Goal: Complete application form

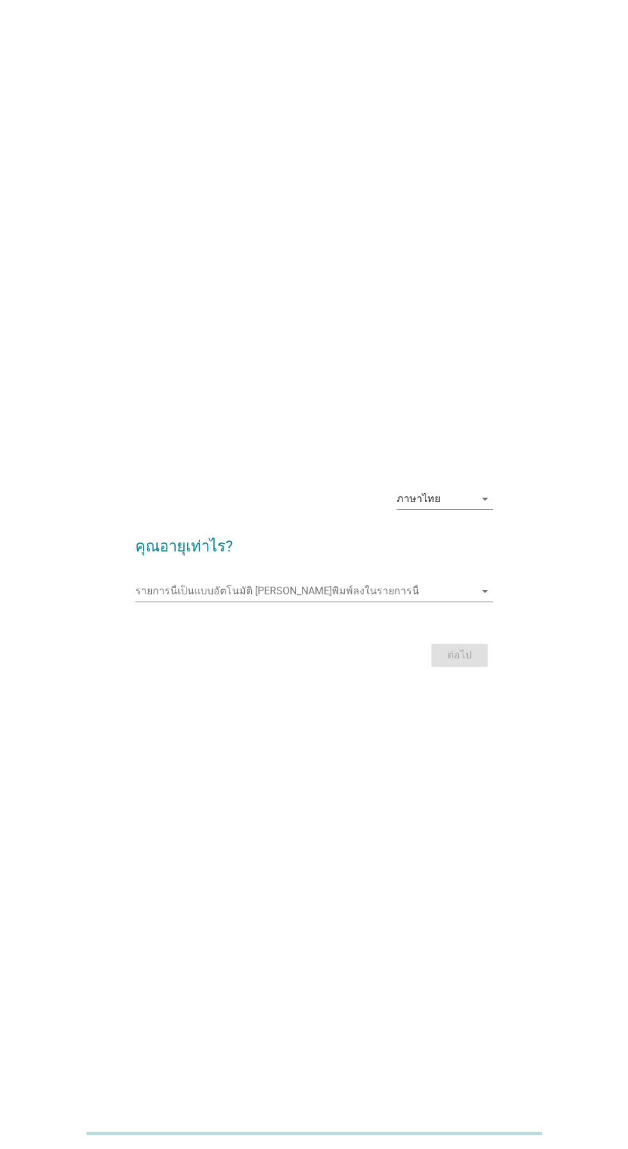
click at [173, 601] on input "รายการนี้เป็นแบบอัตโนมัติ คุณสามารถพิมพ์ลงในรายการนี้" at bounding box center [304, 591] width 339 height 20
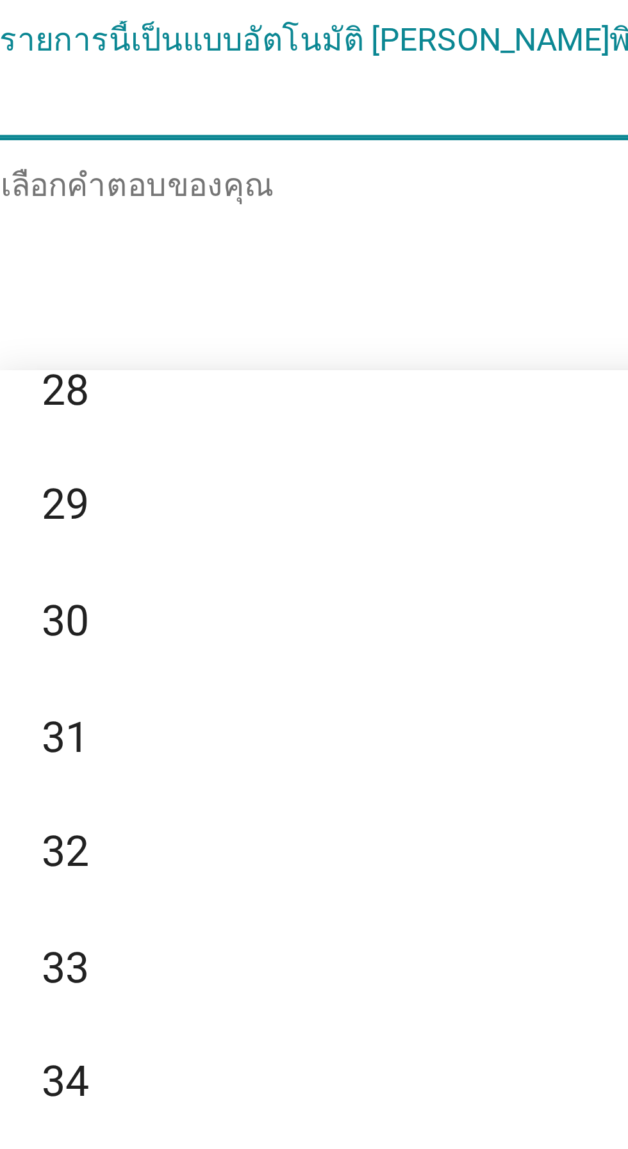
scroll to position [293, 0]
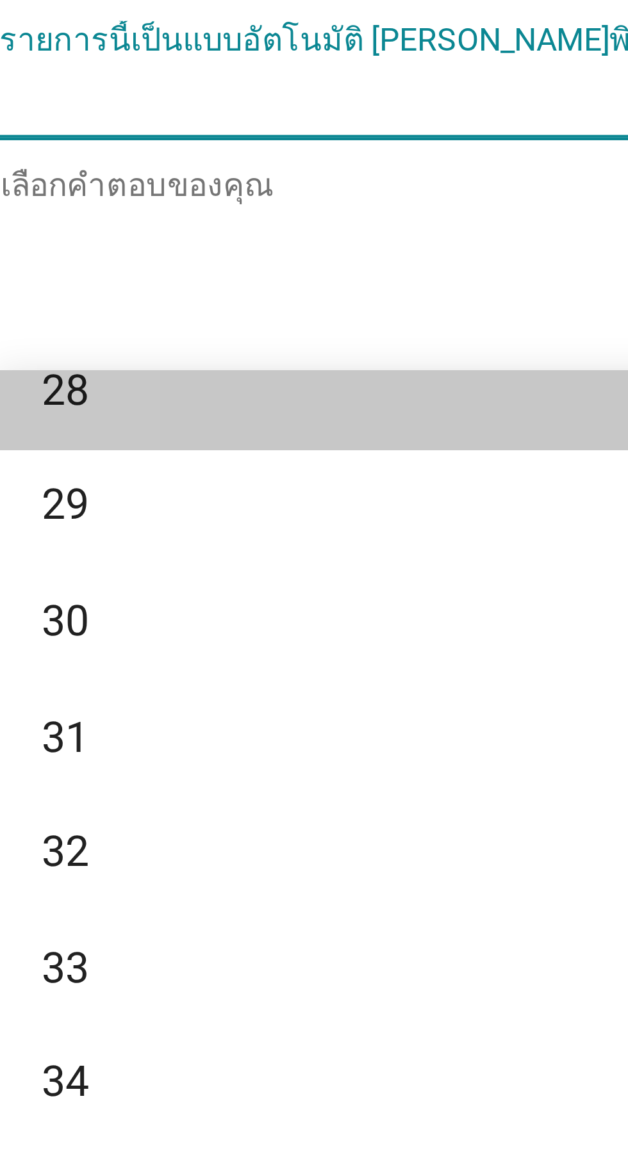
click at [153, 660] on div "28" at bounding box center [299, 660] width 308 height 15
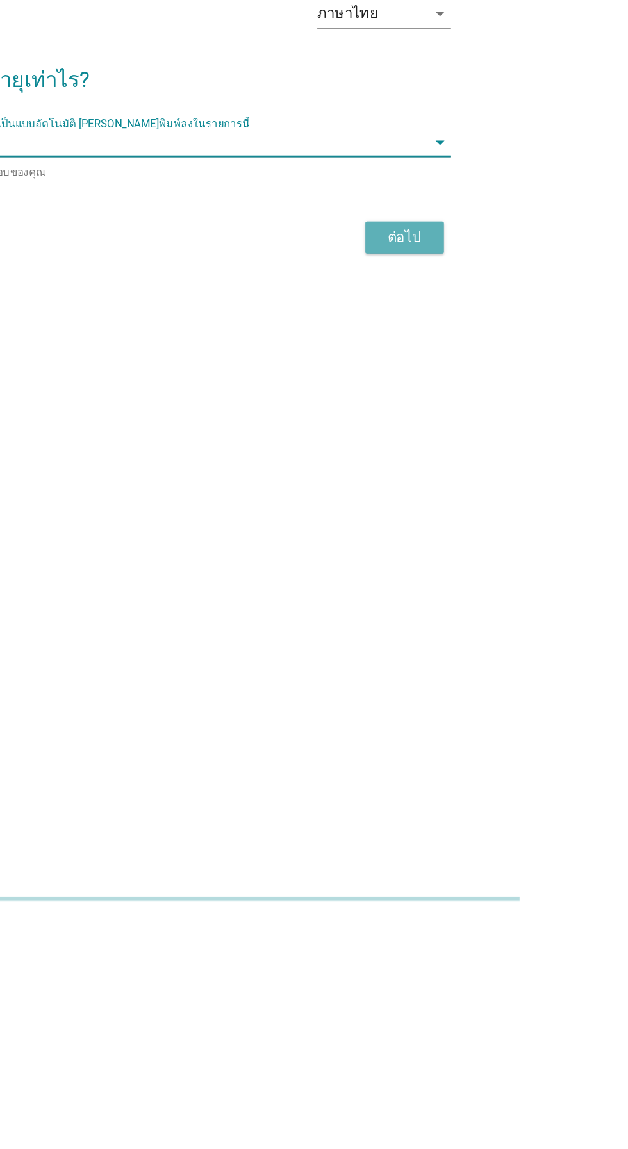
click at [460, 665] on div "ต่อไป" at bounding box center [459, 657] width 36 height 15
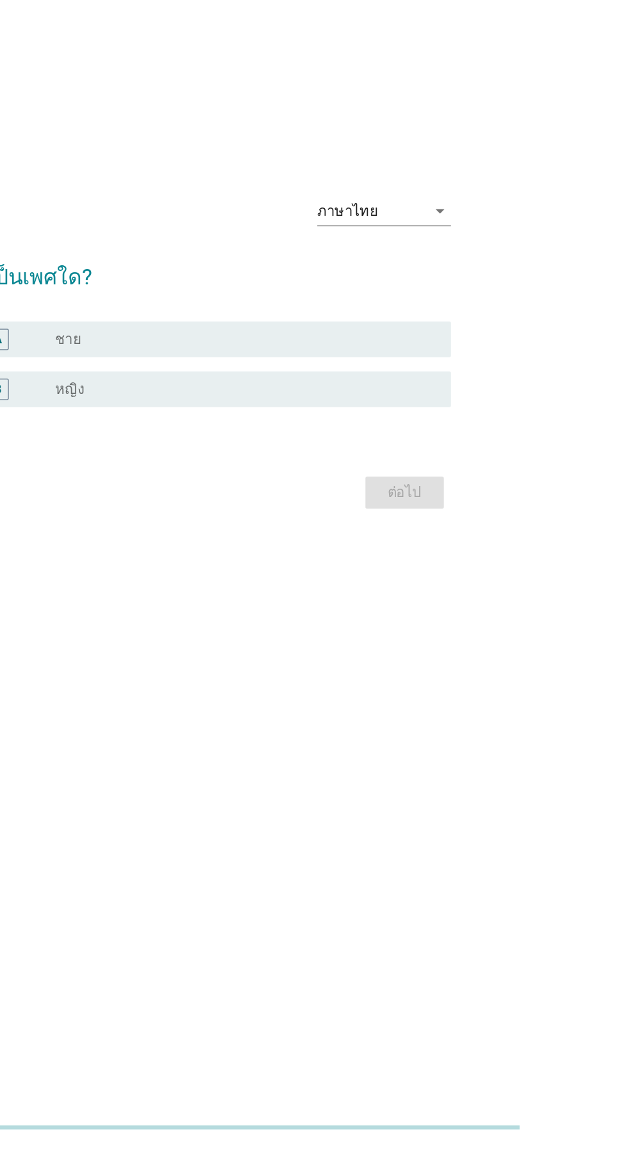
scroll to position [0, 0]
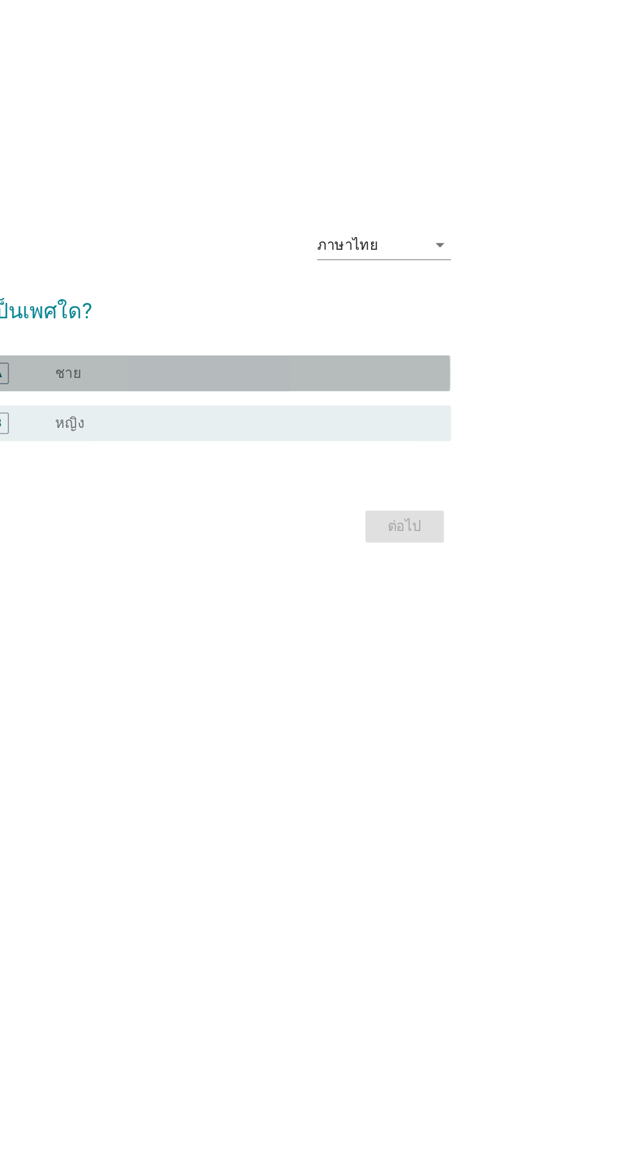
click at [258, 574] on div "radio_button_unchecked ชาย" at bounding box center [340, 568] width 264 height 13
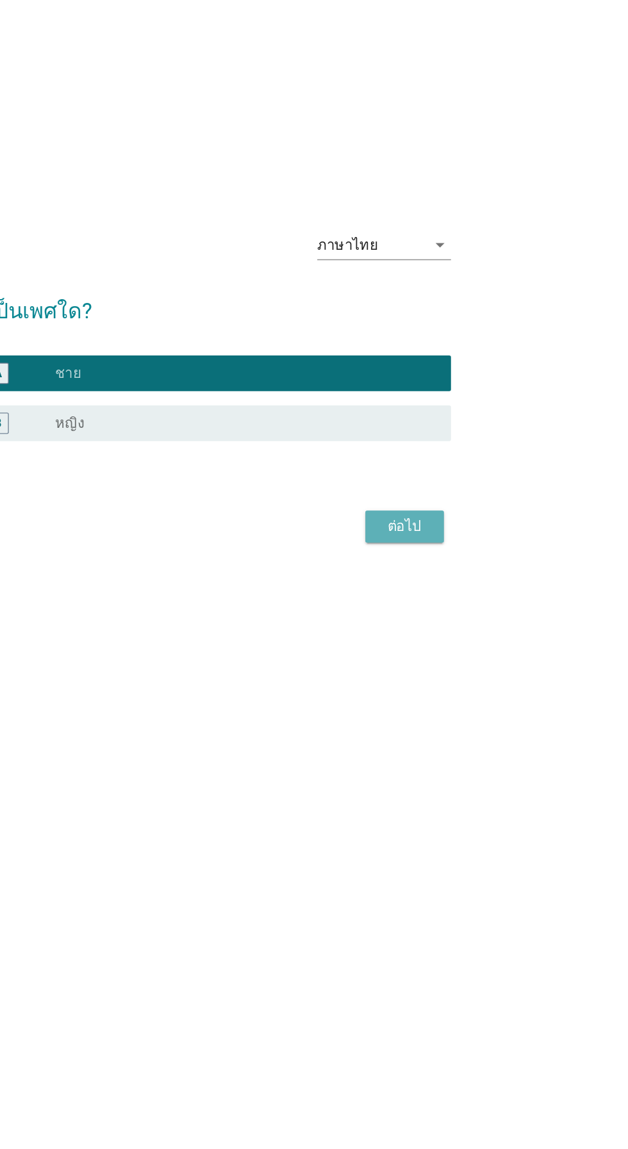
click at [467, 686] on div "ต่อไป" at bounding box center [459, 677] width 36 height 15
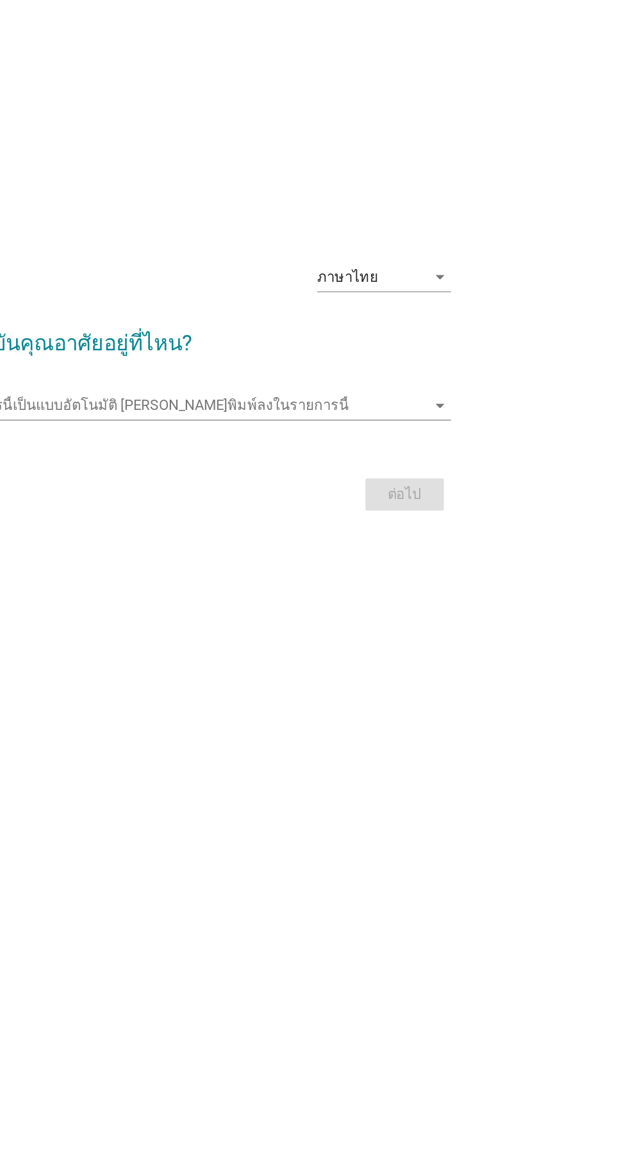
scroll to position [23, 0]
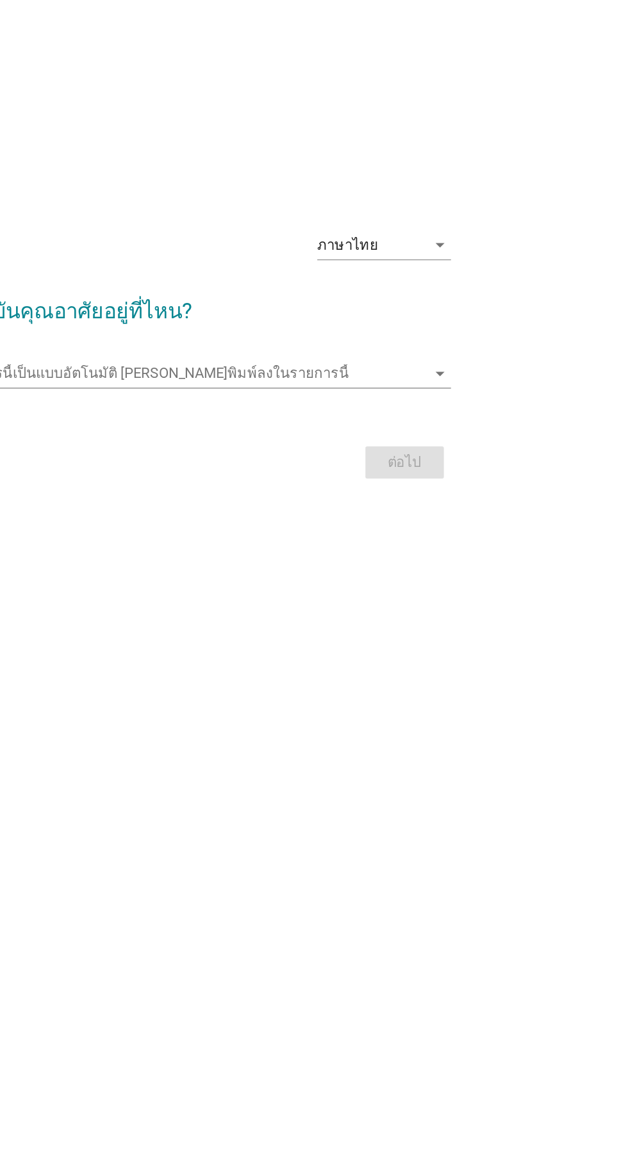
click at [242, 535] on h2 "ปัจจุบันคุณอาศัยอยู่ที่ไหน?" at bounding box center [313, 517] width 357 height 36
click at [232, 595] on form "ปัจจุบันคุณอาศัยอยู่ที่ไหน? รายการนี้เป็นแบบอัตโนมัติ [PERSON_NAME]พิมพ์ลงในราย…" at bounding box center [313, 573] width 357 height 149
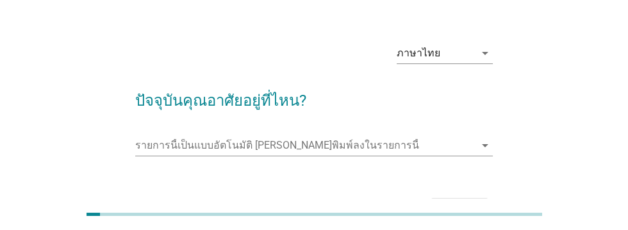
scroll to position [13, 0]
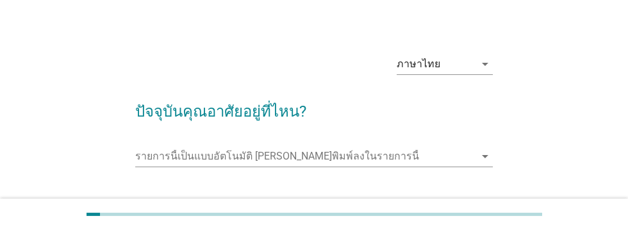
click at [149, 153] on input "รายการนี้เป็นแบบอัตโนมัติ คุณสามารถพิมพ์ลงในรายการนี้" at bounding box center [304, 156] width 339 height 20
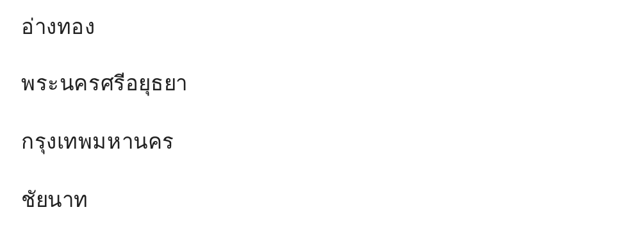
scroll to position [973, 0]
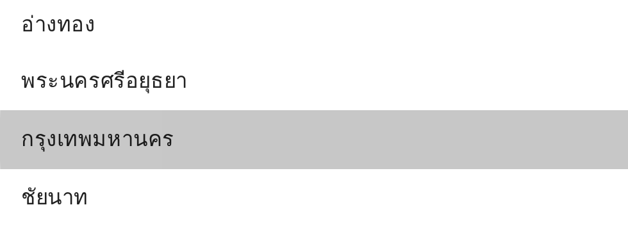
click at [212, 163] on div "กรุงเทพมหานคร" at bounding box center [299, 164] width 308 height 15
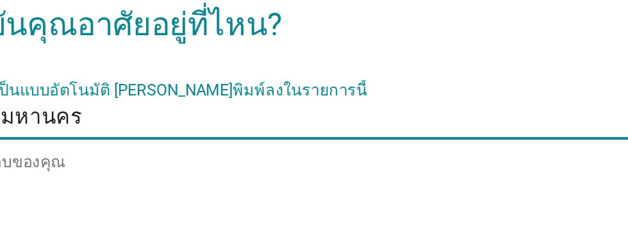
scroll to position [58, 0]
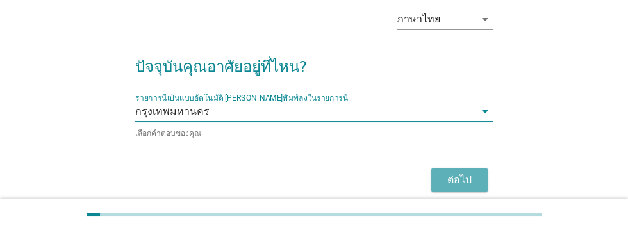
click at [461, 179] on div "ต่อไป" at bounding box center [459, 179] width 36 height 15
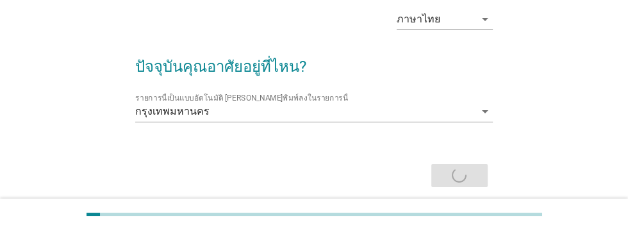
scroll to position [0, 0]
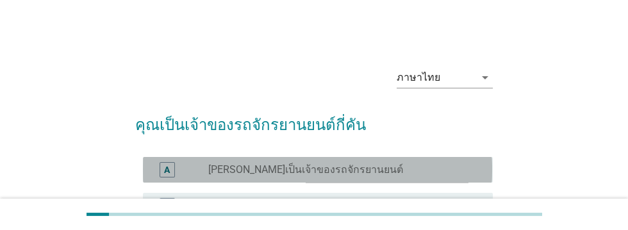
click at [241, 170] on label "[PERSON_NAME]เป็นเจ้าของรถจักรยานยนต์" at bounding box center [305, 169] width 195 height 13
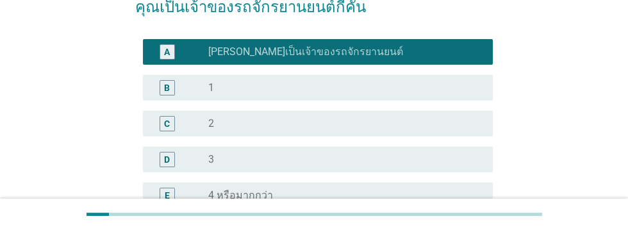
scroll to position [118, 0]
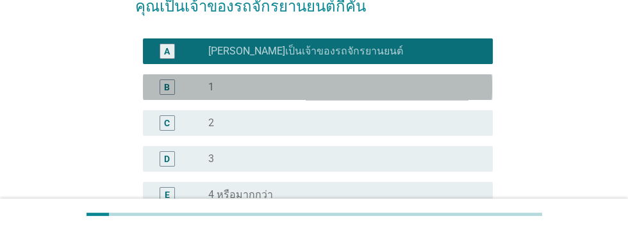
click at [166, 86] on div "B" at bounding box center [167, 86] width 6 height 13
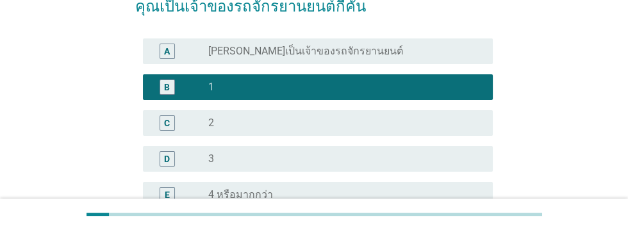
scroll to position [205, 0]
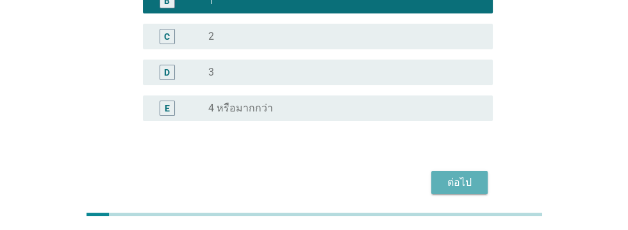
click at [460, 187] on div "ต่อไป" at bounding box center [459, 182] width 36 height 15
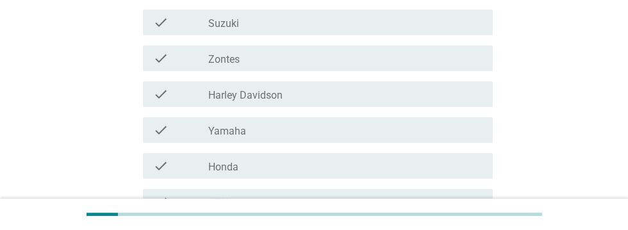
scroll to position [190, 0]
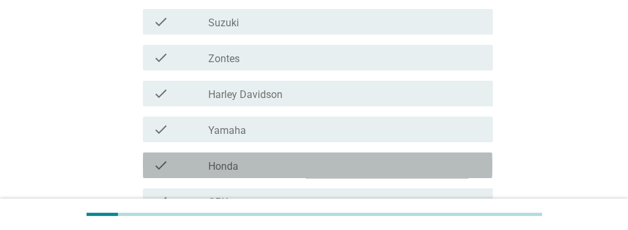
click at [311, 170] on div "check_box_outline_blank Honda" at bounding box center [345, 165] width 274 height 15
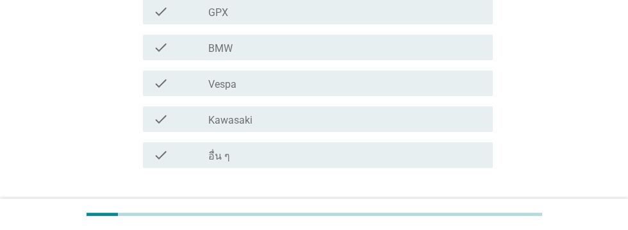
scroll to position [411, 0]
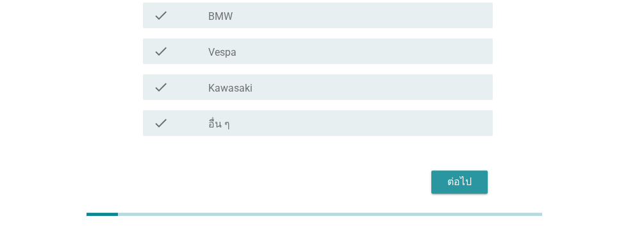
click at [453, 188] on div "ต่อไป" at bounding box center [459, 181] width 36 height 15
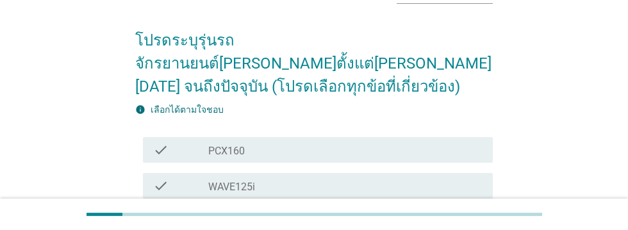
scroll to position [83, 0]
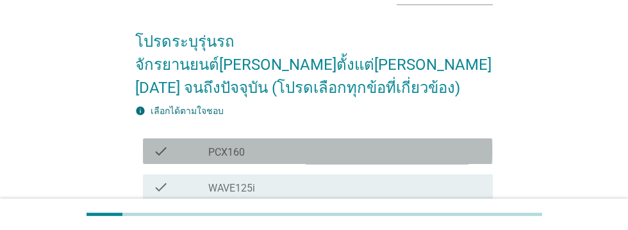
click at [281, 143] on div "check_box_outline_blank PCX160" at bounding box center [345, 150] width 274 height 15
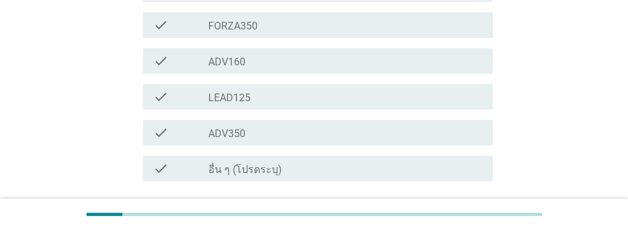
scroll to position [519, 0]
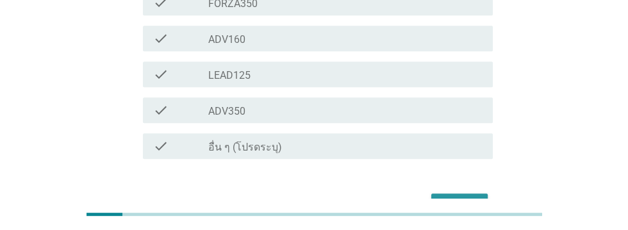
click at [463, 197] on div "ต่อไป" at bounding box center [459, 204] width 36 height 15
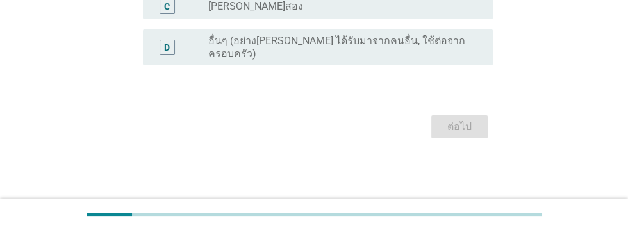
scroll to position [0, 0]
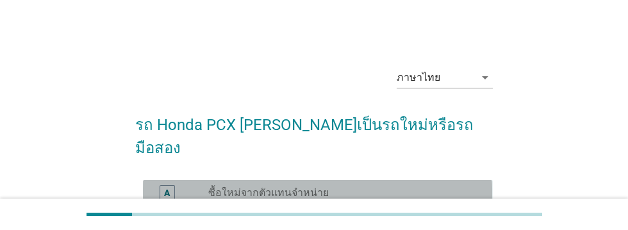
click at [169, 186] on div "A" at bounding box center [167, 192] width 6 height 13
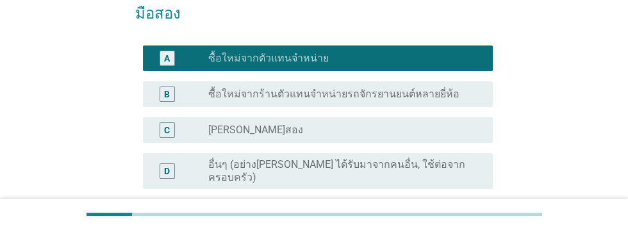
scroll to position [169, 0]
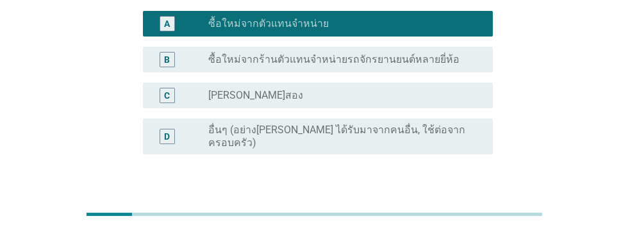
click at [464, 208] on div "ต่อไป" at bounding box center [459, 215] width 36 height 15
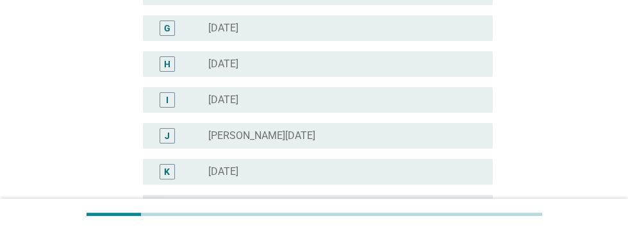
scroll to position [362, 0]
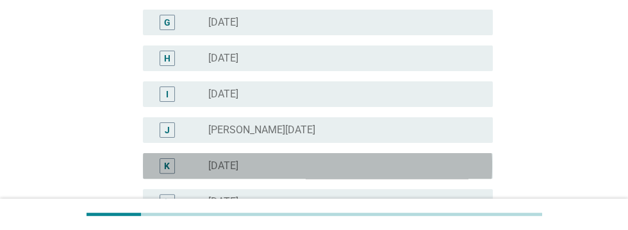
click at [309, 170] on div "radio_button_unchecked [DATE]" at bounding box center [340, 165] width 264 height 13
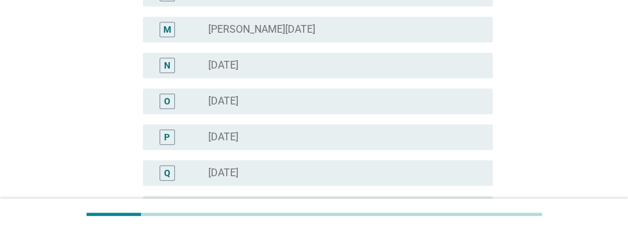
scroll to position [779, 0]
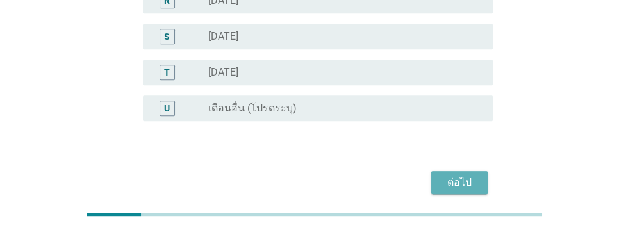
click at [464, 175] on div "ต่อไป" at bounding box center [459, 182] width 36 height 15
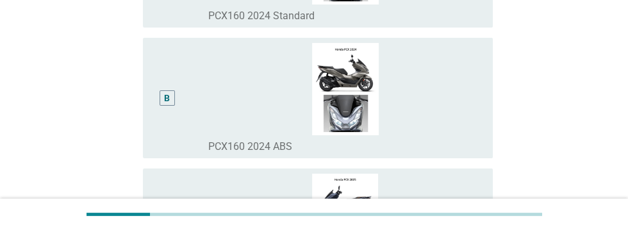
scroll to position [256, 0]
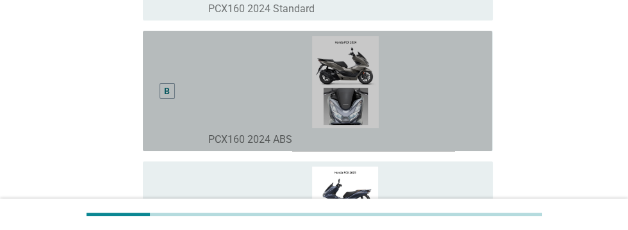
click at [165, 97] on div "B" at bounding box center [167, 90] width 6 height 13
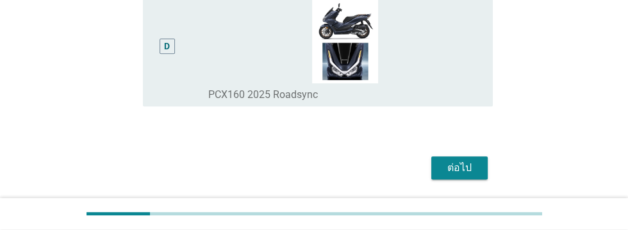
scroll to position [635, 0]
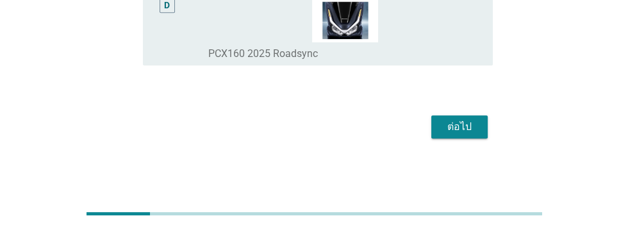
click at [460, 134] on div "ต่อไป" at bounding box center [459, 126] width 36 height 15
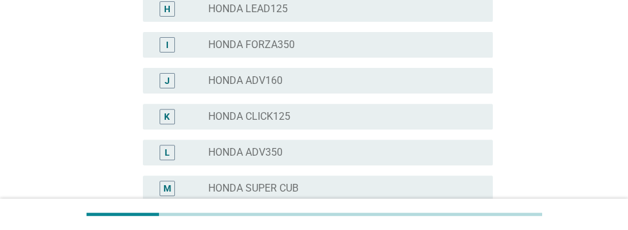
scroll to position [440, 0]
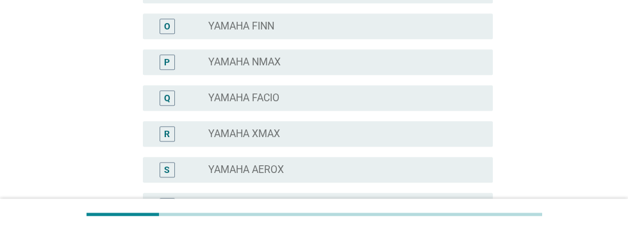
click at [558, 65] on div "ภาษาไทย arrow_drop_down รถจักรยานยนต์ที่คุณใช้ก่อนหน้าที่จะซื้อ Honda PCX คือรุ…" at bounding box center [314, 39] width 566 height 1322
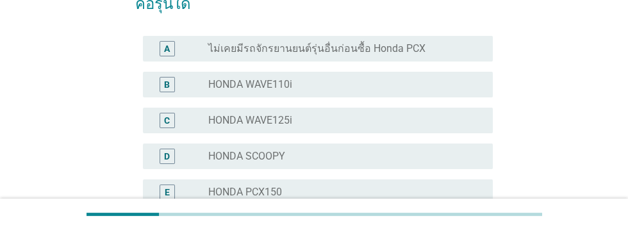
scroll to position [151, 0]
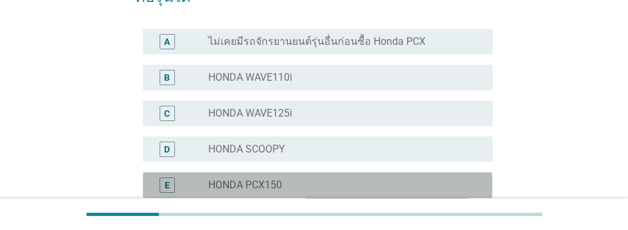
click at [255, 190] on label "HONDA PCX150" at bounding box center [245, 185] width 74 height 13
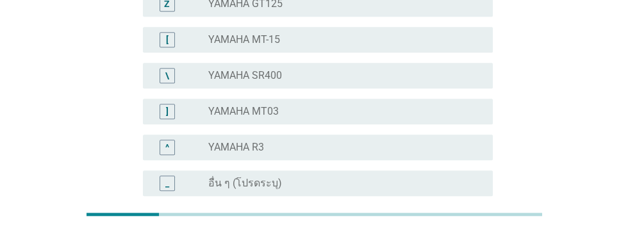
scroll to position [1161, 0]
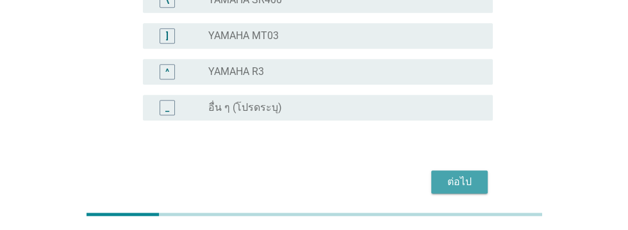
click at [461, 181] on div "ต่อไป" at bounding box center [459, 181] width 36 height 15
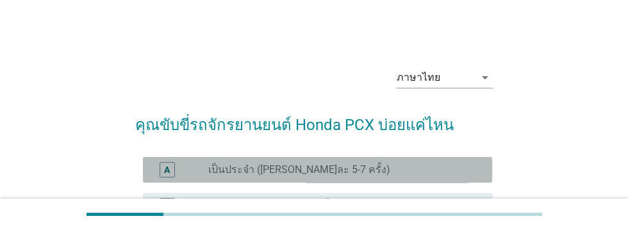
click at [165, 176] on div "A" at bounding box center [166, 169] width 15 height 15
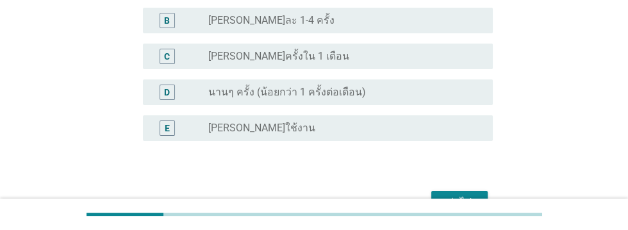
scroll to position [189, 0]
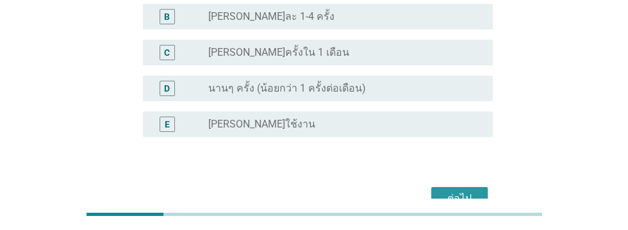
click at [464, 208] on button "ต่อไป" at bounding box center [459, 198] width 56 height 23
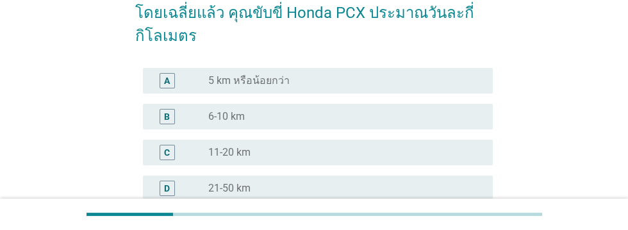
scroll to position [125, 0]
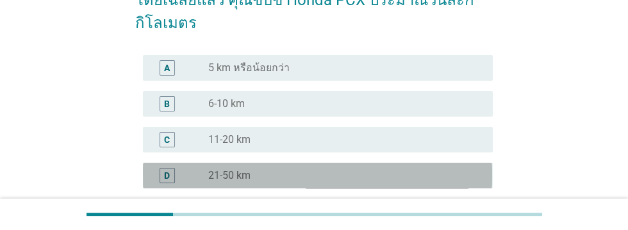
click at [270, 177] on div "radio_button_unchecked 21-50 km" at bounding box center [340, 175] width 264 height 13
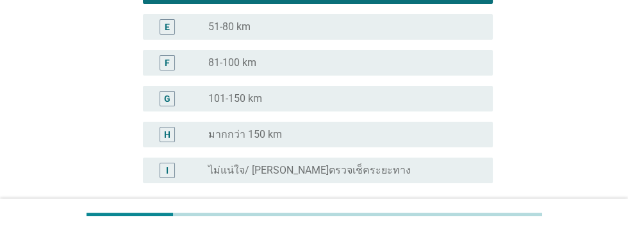
scroll to position [372, 0]
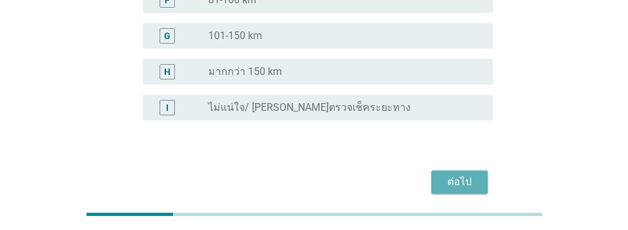
click at [463, 190] on button "ต่อไป" at bounding box center [459, 181] width 56 height 23
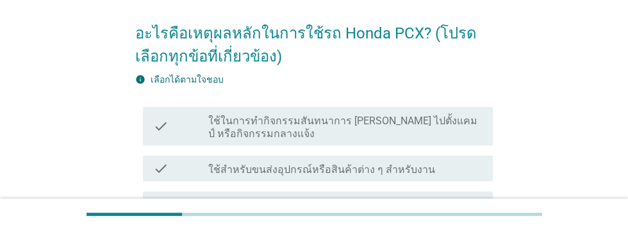
scroll to position [93, 0]
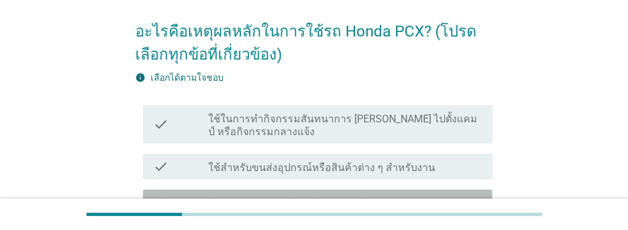
click at [420, 197] on div "check_box_outline_blank เดินทางกับครอบครัว/ ทำธุระส่วนตัว" at bounding box center [345, 202] width 274 height 15
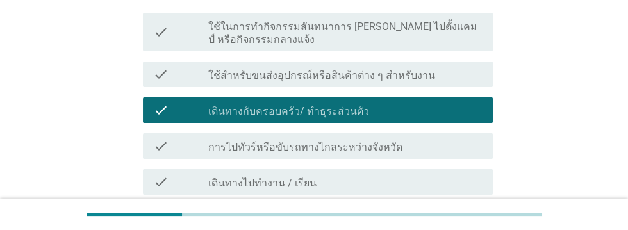
scroll to position [188, 0]
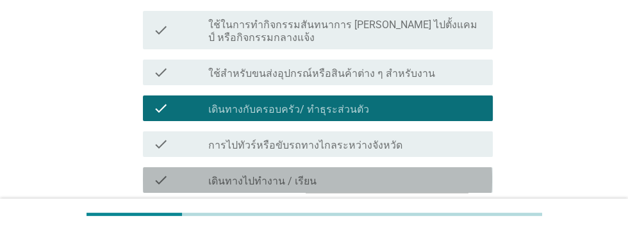
click at [419, 174] on div "check_box_outline_blank เดินทางไปทำงาน / เรียน" at bounding box center [345, 179] width 274 height 15
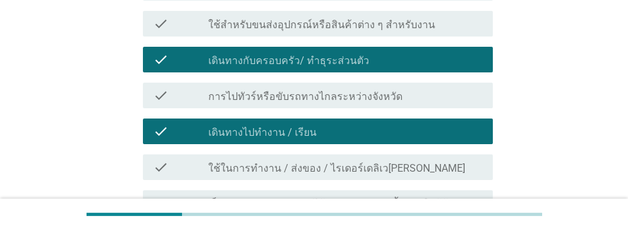
scroll to position [265, 0]
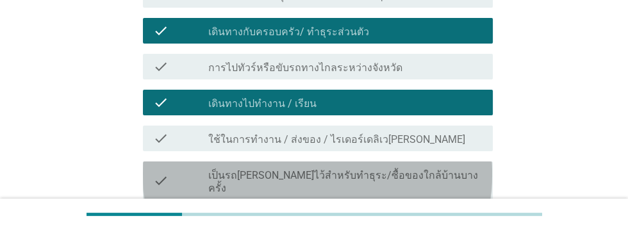
click at [446, 170] on div "check_box_outline_blank เป็นรถ[PERSON_NAME]ไว้สำหรับทำธุระ/ซื้อของใกล้บ้านบางคร…" at bounding box center [345, 180] width 274 height 28
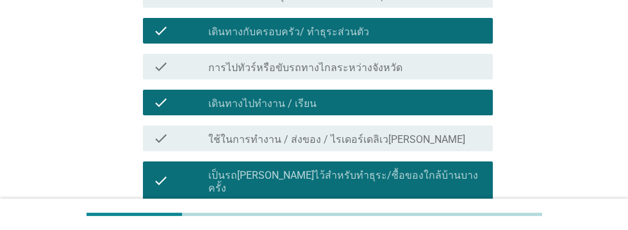
scroll to position [352, 0]
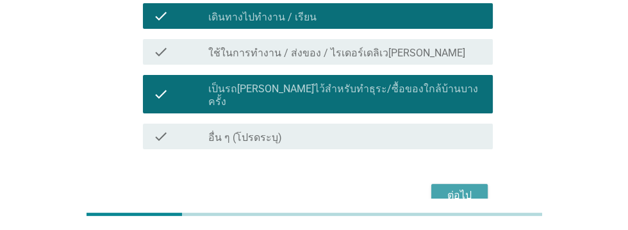
click at [466, 188] on div "ต่อไป" at bounding box center [459, 195] width 36 height 15
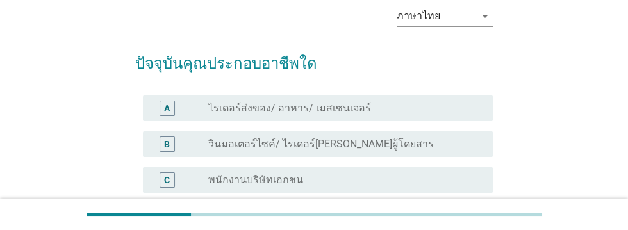
scroll to position [68, 0]
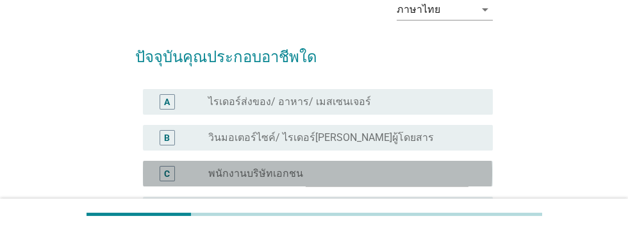
click at [377, 171] on div "radio_button_unchecked พนักงานบริษัทเอกชน" at bounding box center [340, 173] width 264 height 13
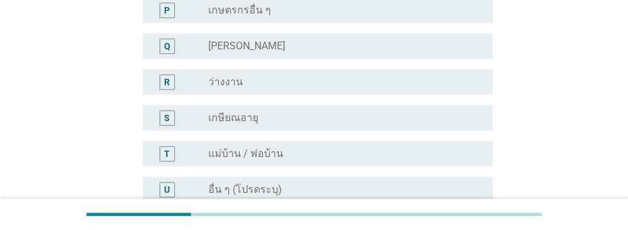
scroll to position [779, 0]
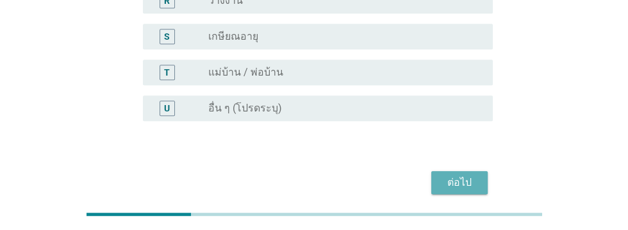
click at [453, 181] on div "ต่อไป" at bounding box center [459, 182] width 36 height 15
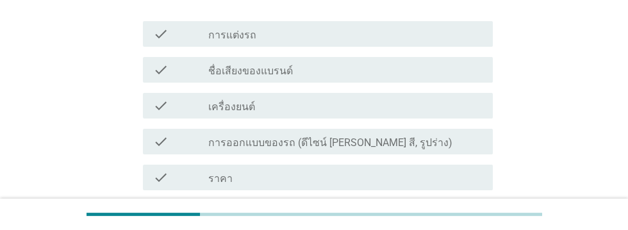
scroll to position [183, 0]
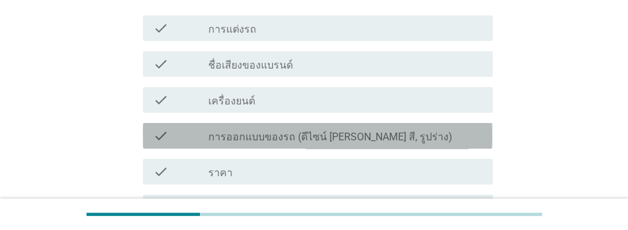
click at [432, 139] on div "check_box_outline_blank การออกแบบของรถ (ดีไซน์ [PERSON_NAME] สี, รูปร่าง)" at bounding box center [345, 135] width 274 height 15
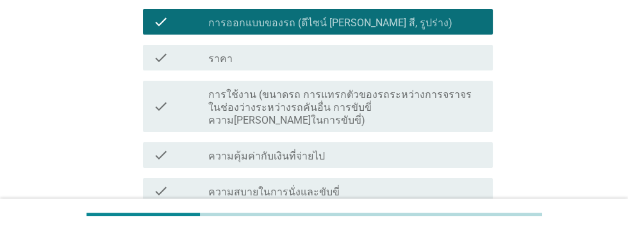
scroll to position [298, 0]
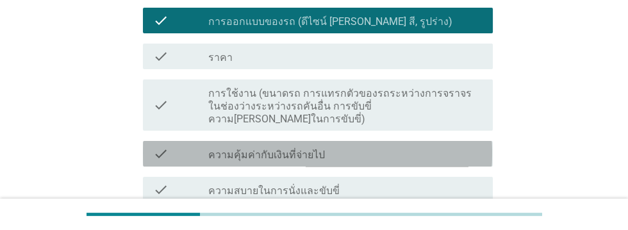
click at [406, 146] on div "check_box_outline_blank ความคุ้มค่ากับเงินที่จ่ายไป" at bounding box center [345, 153] width 274 height 15
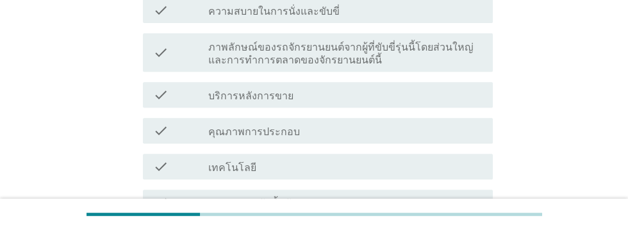
scroll to position [480, 0]
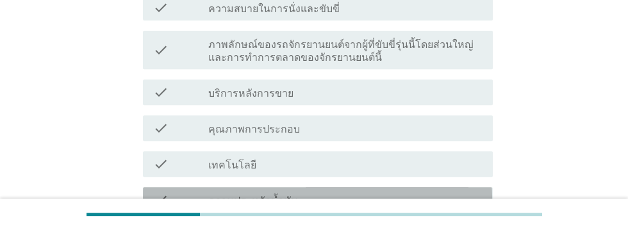
click at [431, 192] on div "check_box_outline_blank ความประหยัดน้ำมัน" at bounding box center [345, 199] width 274 height 15
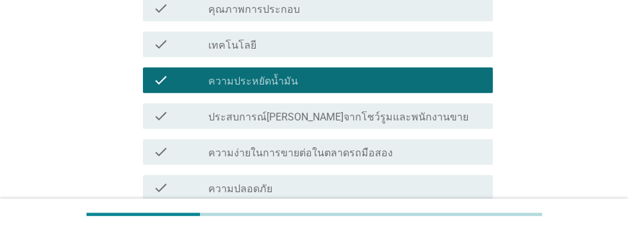
scroll to position [742, 0]
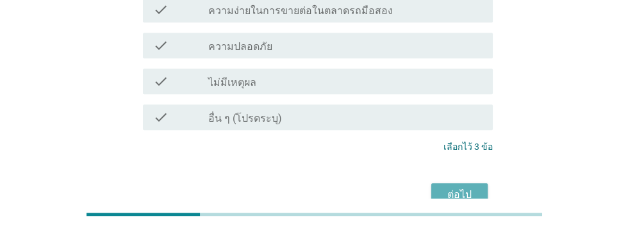
click at [460, 187] on div "ต่อไป" at bounding box center [459, 194] width 36 height 15
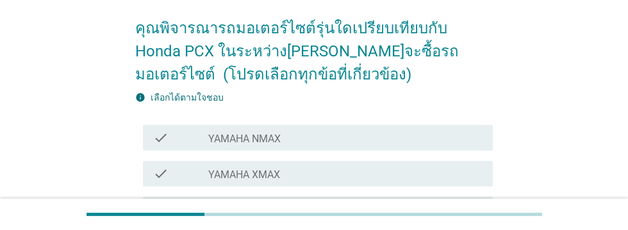
scroll to position [102, 0]
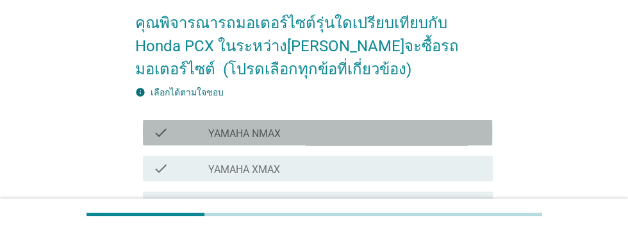
click at [339, 137] on div "check_box_outline_blank YAMAHA NMAX" at bounding box center [345, 132] width 274 height 15
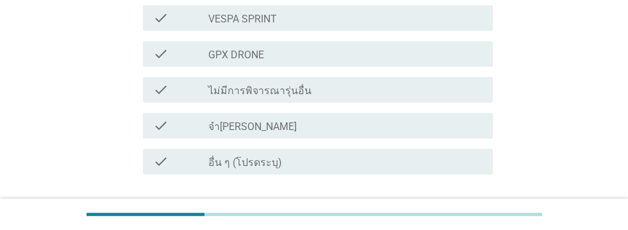
scroll to position [649, 0]
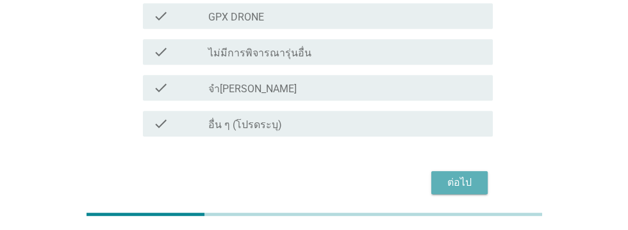
click at [464, 181] on div "ต่อไป" at bounding box center [459, 182] width 36 height 15
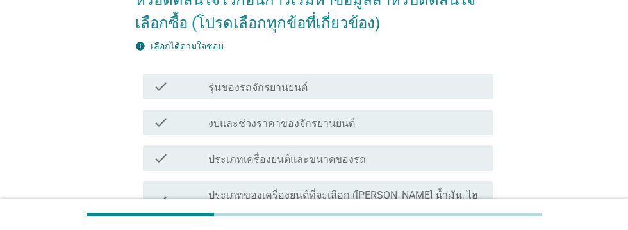
scroll to position [153, 0]
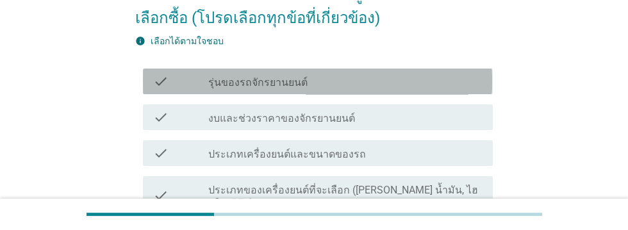
click at [426, 77] on div "check_box_outline_blank รุ่นของรถจักรยานยนต์" at bounding box center [345, 81] width 274 height 15
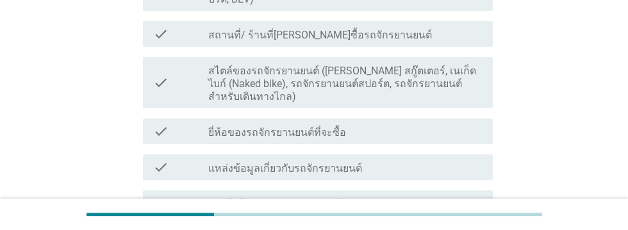
scroll to position [357, 0]
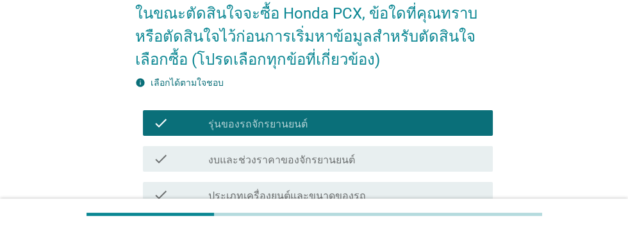
scroll to position [122, 0]
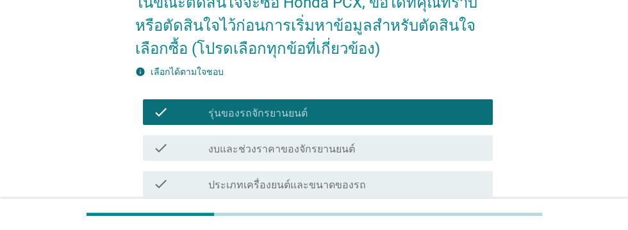
click at [433, 143] on div "check_box_outline_blank งบและช่วงราคาของจักรยานยนต์" at bounding box center [345, 147] width 274 height 15
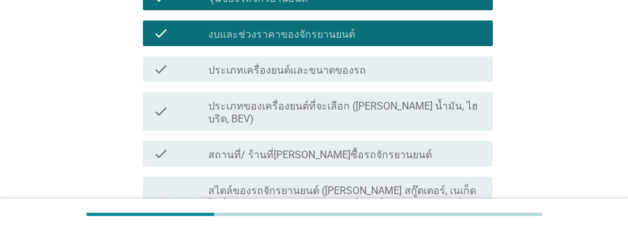
scroll to position [238, 0]
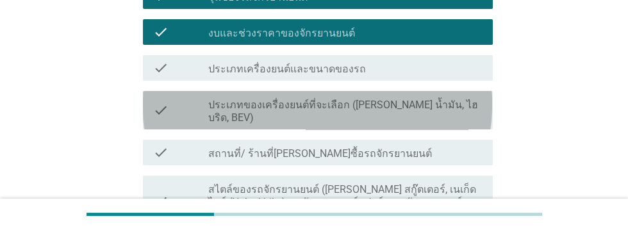
click at [435, 100] on label "ประเภทของเครื่องยนต์ที่จะเลือก ([PERSON_NAME] น้ำมัน, ไฮบริด, BEV)" at bounding box center [345, 112] width 274 height 26
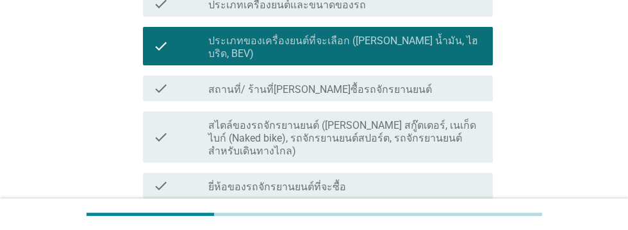
scroll to position [316, 0]
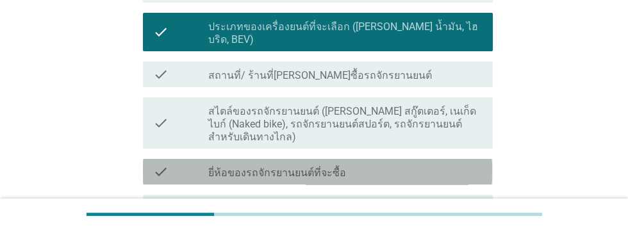
click at [421, 164] on div "check_box_outline_blank ยี่ห้อของรถจักรยานยนต์ที่จะซื้อ" at bounding box center [345, 171] width 274 height 15
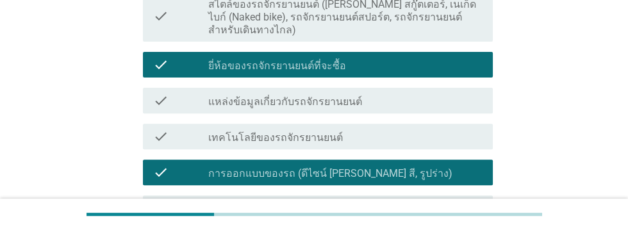
scroll to position [423, 0]
click at [443, 129] on div "check_box_outline_blank เทคโนโลยีของรถจักรยานยนต์" at bounding box center [345, 136] width 274 height 15
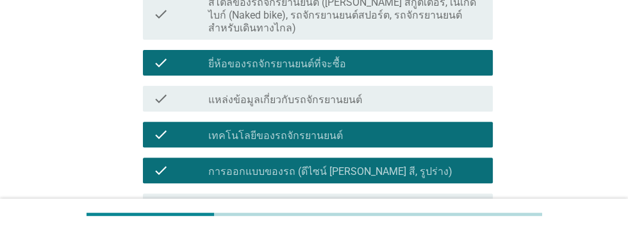
scroll to position [531, 0]
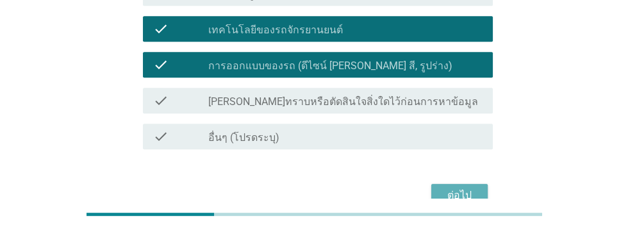
click at [471, 188] on div "ต่อไป" at bounding box center [459, 195] width 36 height 15
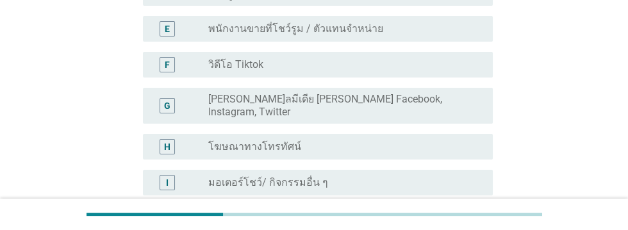
scroll to position [295, 0]
click at [309, 140] on div "radio_button_unchecked โฆษณาทางโทรทัศน์" at bounding box center [340, 146] width 264 height 13
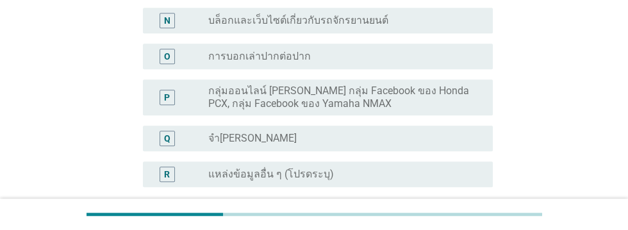
scroll to position [681, 0]
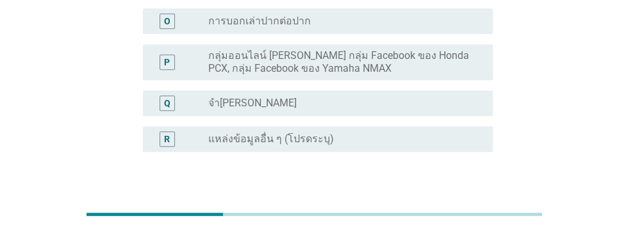
click at [464, 206] on div "ต่อไป" at bounding box center [459, 213] width 36 height 15
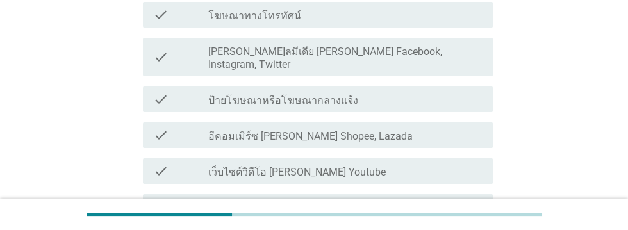
scroll to position [261, 0]
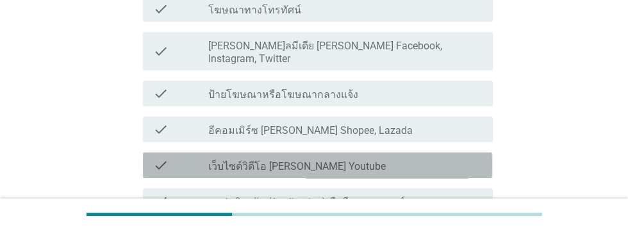
click at [428, 158] on div "check_box_outline_blank เว็บไซต์วิดีโอ [PERSON_NAME] Youtube" at bounding box center [345, 165] width 274 height 15
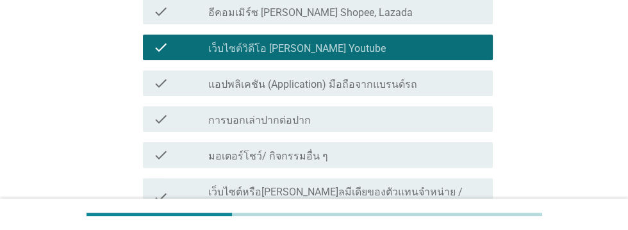
scroll to position [380, 0]
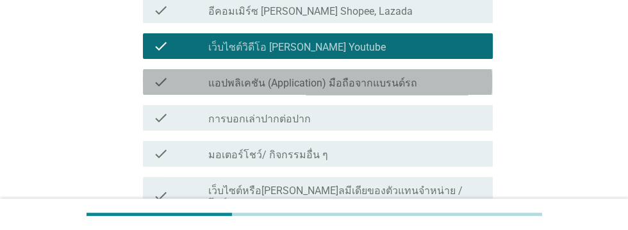
click at [452, 76] on div "check_box_outline_blank แอปพลิเคชัน (Application) มือถือจากแบรนด์รถ" at bounding box center [345, 81] width 274 height 15
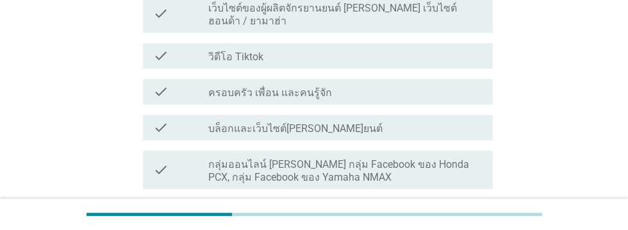
scroll to position [613, 0]
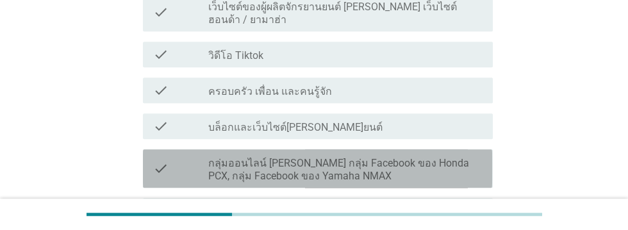
click at [410, 157] on label "กลุ่มออนไลน์ [PERSON_NAME] กลุ่ม Facebook ของ Honda PCX, กลุ่ม Facebook ของ Yam…" at bounding box center [345, 170] width 274 height 26
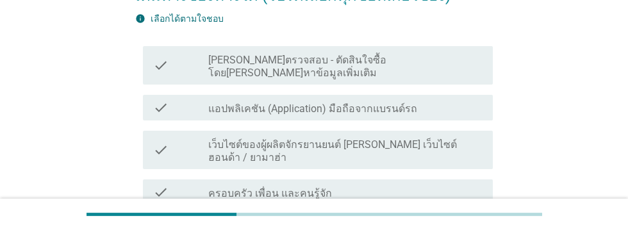
scroll to position [154, 0]
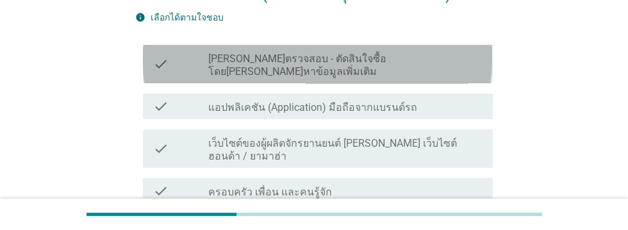
click at [266, 59] on label "[PERSON_NAME]ตรวจสอบ - ตัดสินใจซื้อโดย[PERSON_NAME]หาข้อมูลเพิ่มเติม" at bounding box center [345, 66] width 274 height 26
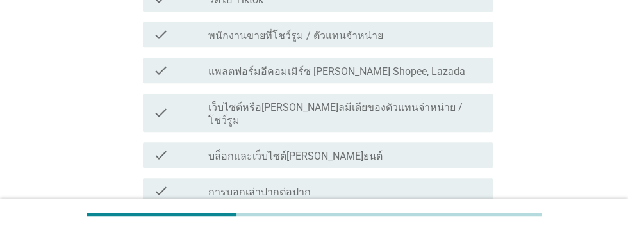
scroll to position [710, 0]
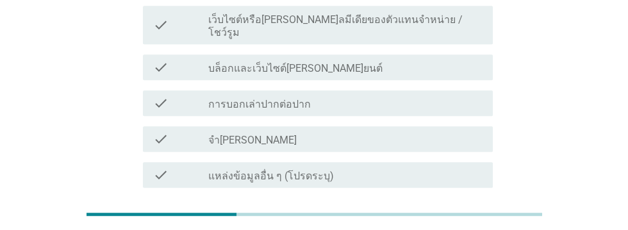
click at [457, 226] on div "ต่อไป" at bounding box center [459, 233] width 36 height 15
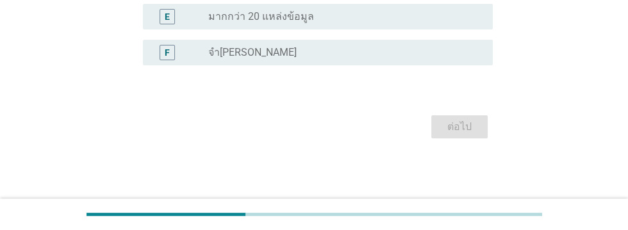
scroll to position [0, 0]
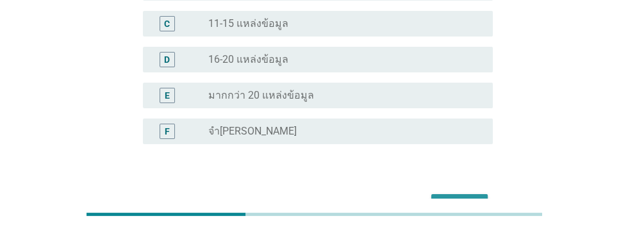
click at [469, 198] on div "ต่อไป" at bounding box center [459, 205] width 36 height 15
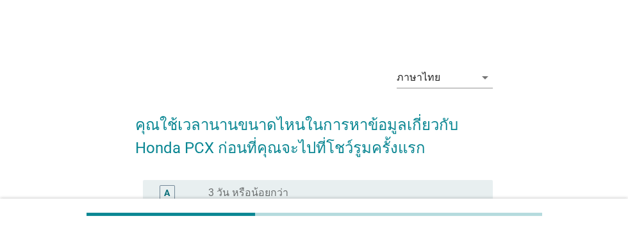
click at [428, 223] on div "radio_button_unchecked 4 - 7 วัน" at bounding box center [340, 228] width 264 height 13
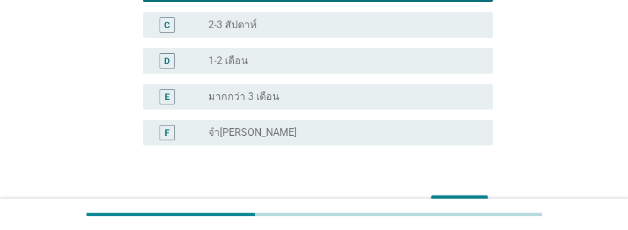
scroll to position [264, 0]
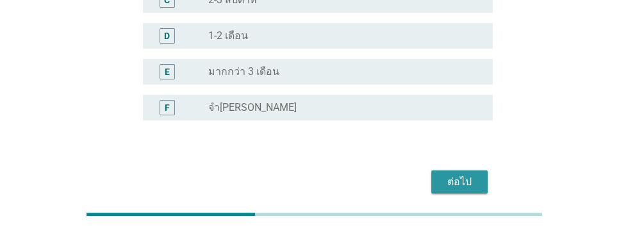
click at [464, 184] on div "ต่อไป" at bounding box center [459, 181] width 36 height 15
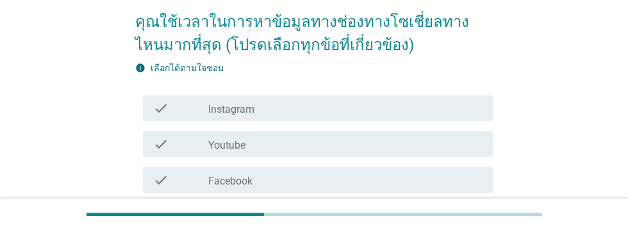
scroll to position [104, 0]
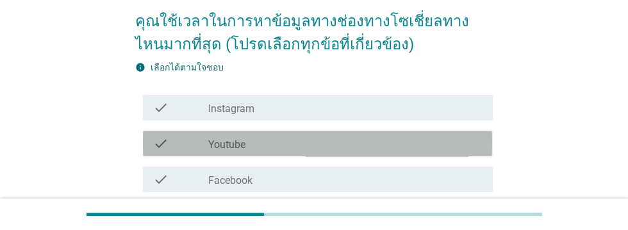
click at [397, 153] on div "check check_box_outline_blank Youtube" at bounding box center [317, 144] width 349 height 26
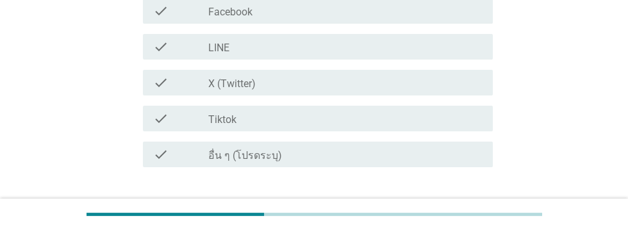
scroll to position [304, 0]
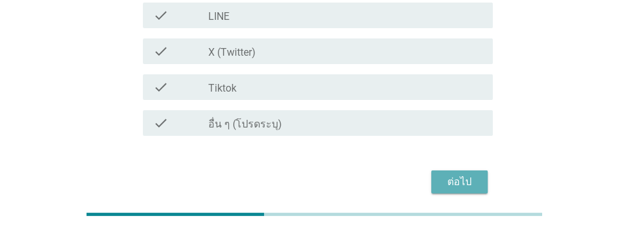
click at [460, 178] on div "ต่อไป" at bounding box center [459, 181] width 36 height 15
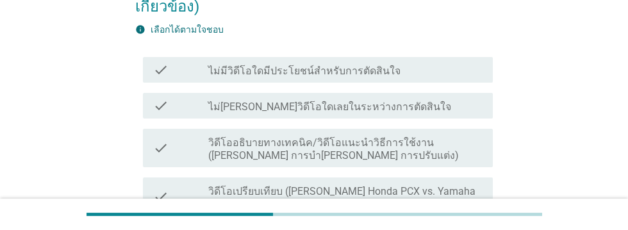
scroll to position [166, 0]
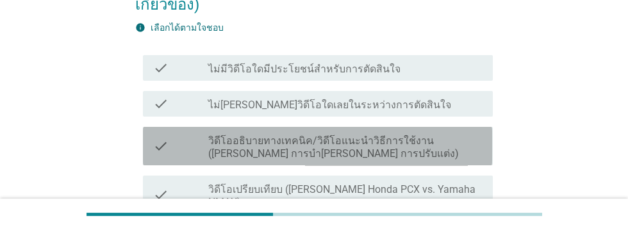
click at [428, 145] on label "วิดีโออธิบายทางเทคนิค/วิดีโอแนะนําวิธีการใช้งาน ([PERSON_NAME] การบํา[PERSON_NA…" at bounding box center [345, 147] width 274 height 26
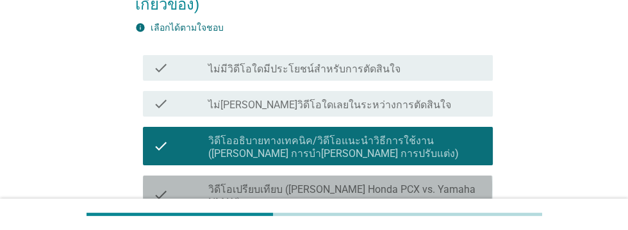
click at [432, 184] on label "วิดีโอเปรียบเทียบ ([PERSON_NAME] Honda PCX vs. Yamaha NMAX)" at bounding box center [345, 196] width 274 height 26
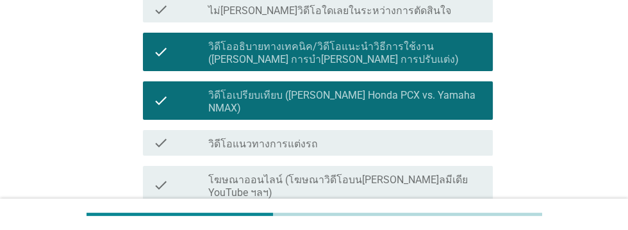
scroll to position [268, 0]
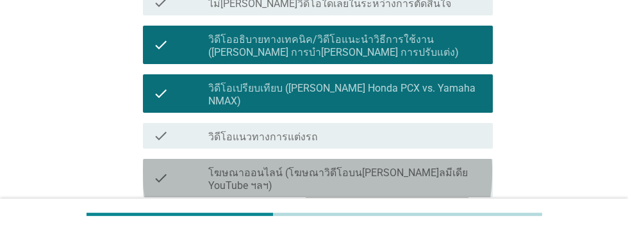
click at [409, 166] on label "โฆษณาออนไลน์ (โฆษณาวิดีโอบน[PERSON_NAME]ลมีเดีย YouTube ฯลฯ)" at bounding box center [345, 179] width 274 height 26
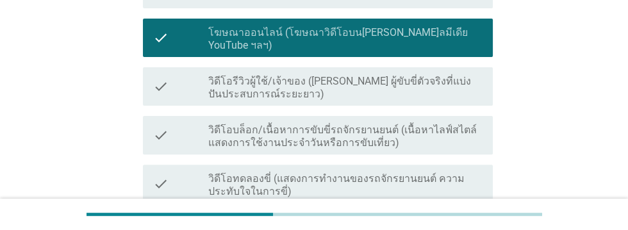
scroll to position [410, 0]
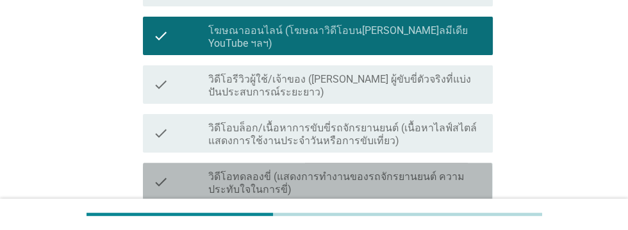
click at [439, 170] on label "วิดีโอทดลองขี่ (แสดงการทํางานของรถจักรยานยนต์ ความประทับใจในการขี่)" at bounding box center [345, 183] width 274 height 26
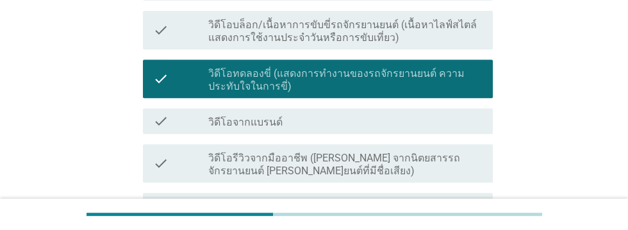
scroll to position [514, 0]
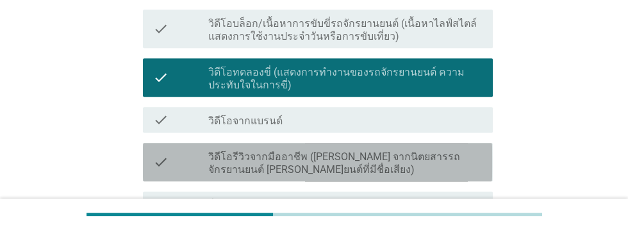
click at [417, 150] on label "วิดีโอรีวิวจากมืออาชีพ ([PERSON_NAME] จากนิตยสารรถจักรยานยนต์ [PERSON_NAME]ยนต์…" at bounding box center [345, 163] width 274 height 26
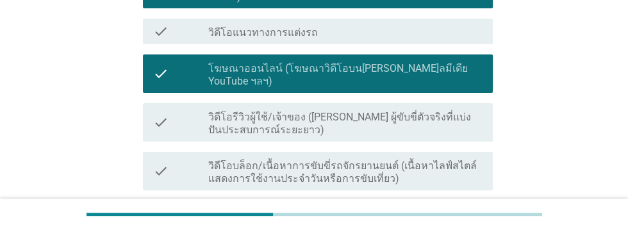
scroll to position [373, 0]
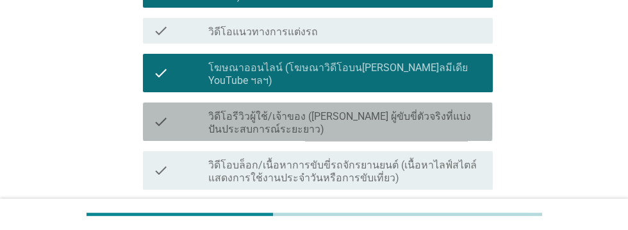
click at [425, 110] on label "วิดีโอรีวิวผู้ใช้/เจ้าของ ([PERSON_NAME] ผู้ขับขี่ตัวจริงที่แบ่งปันประสบการณ์ระ…" at bounding box center [345, 123] width 274 height 26
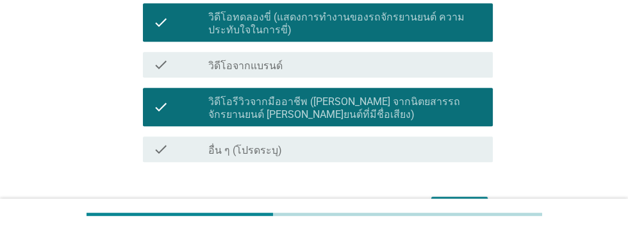
scroll to position [570, 0]
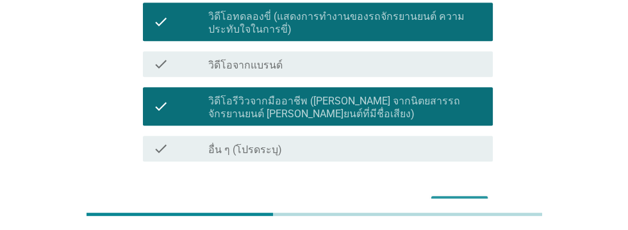
click at [460, 200] on div "ต่อไป" at bounding box center [459, 207] width 36 height 15
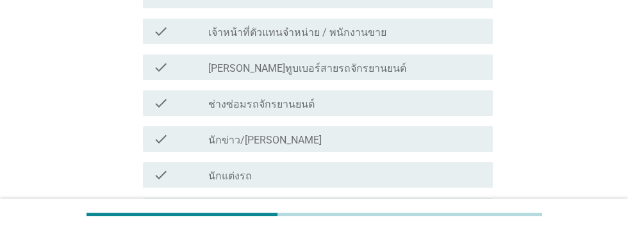
scroll to position [300, 0]
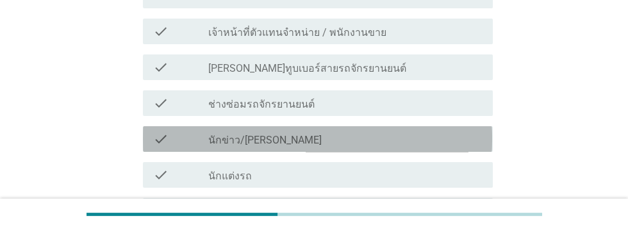
click at [425, 131] on div "check_box_outline_blank นักข่าว/นักวิจารณ์มอเตอร์ไซค์มืออาชีพ" at bounding box center [345, 138] width 274 height 15
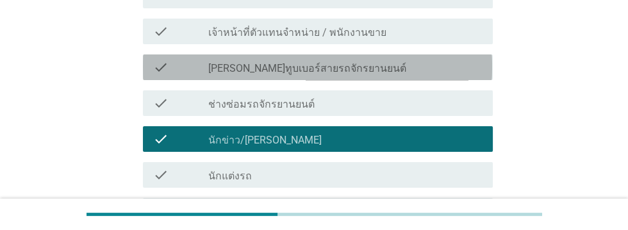
click at [405, 60] on div "check_box_outline_blank [PERSON_NAME]ทูบเบอร์สายรถจักรยานยนต์" at bounding box center [345, 67] width 274 height 15
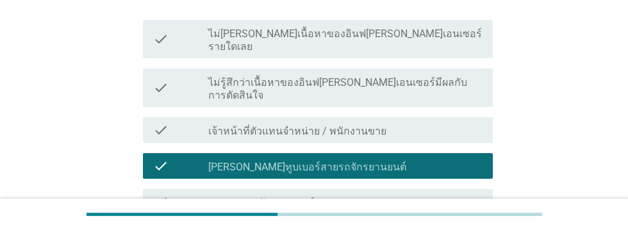
scroll to position [198, 0]
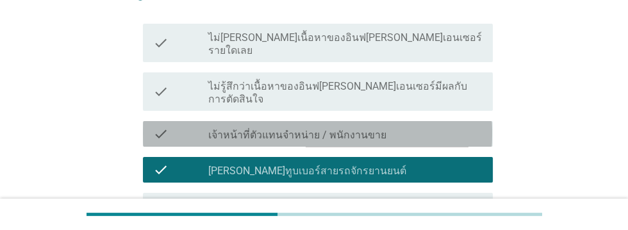
click at [430, 126] on div "check_box_outline_blank เจ้าหน้าที่ตัวแทนจําหน่าย / พนักงานขาย" at bounding box center [345, 133] width 274 height 15
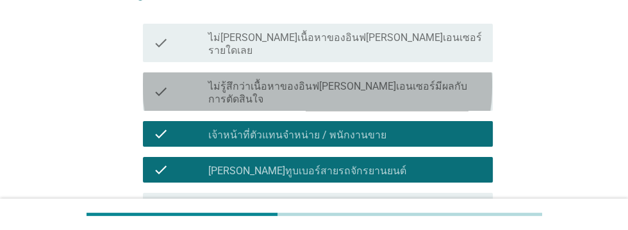
click at [457, 77] on div "check_box_outline_blank ไม่รู้สึกว่าเนื้อหาของอินฟ[PERSON_NAME]เอนเซอร์มีผลกับก…" at bounding box center [345, 91] width 274 height 28
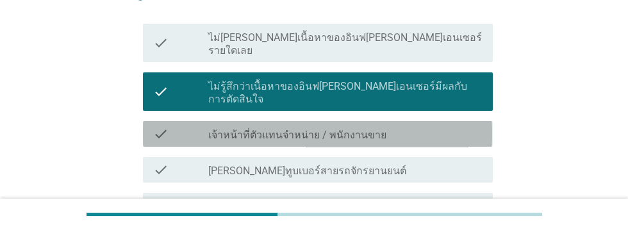
click at [441, 126] on div "check_box_outline_blank เจ้าหน้าที่ตัวแทนจําหน่าย / พนักงานขาย" at bounding box center [345, 133] width 274 height 15
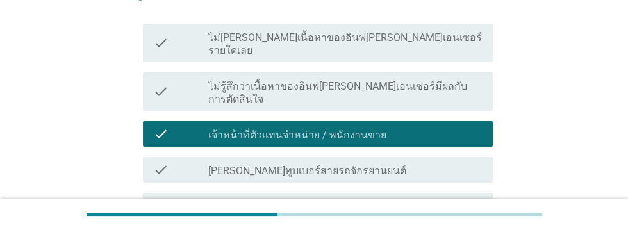
click at [425, 162] on div "check_box_outline_blank [PERSON_NAME]ทูบเบอร์สายรถจักรยานยนต์" at bounding box center [345, 169] width 274 height 15
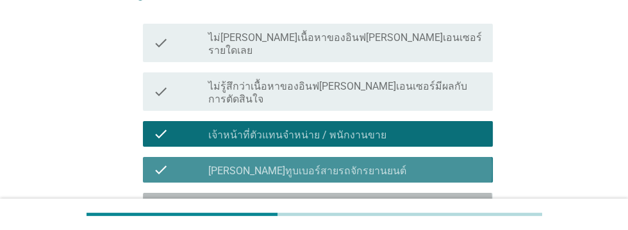
click at [439, 198] on div "check_box_outline_blank ช่างซ่อมรถจักรยานยนต์" at bounding box center [345, 205] width 274 height 15
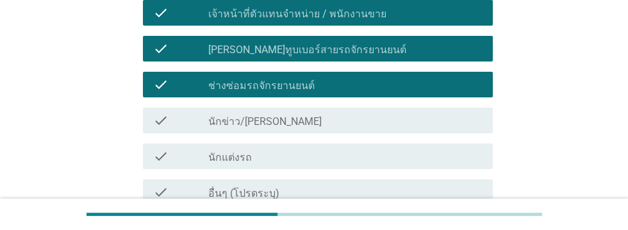
scroll to position [325, 0]
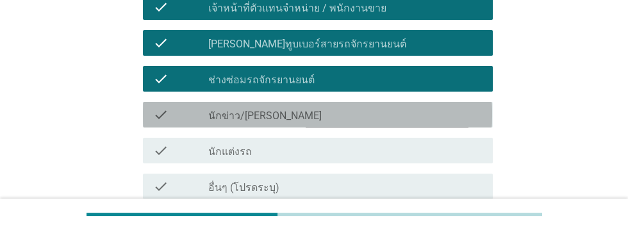
click at [437, 107] on div "check_box_outline_blank นักข่าว/นักวิจารณ์มอเตอร์ไซค์มืออาชีพ" at bounding box center [345, 114] width 274 height 15
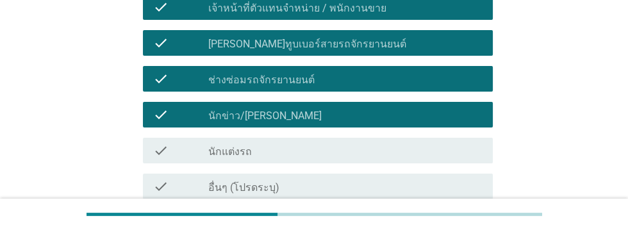
click at [444, 143] on div "check_box_outline_blank นักแต่งรถ" at bounding box center [345, 150] width 274 height 15
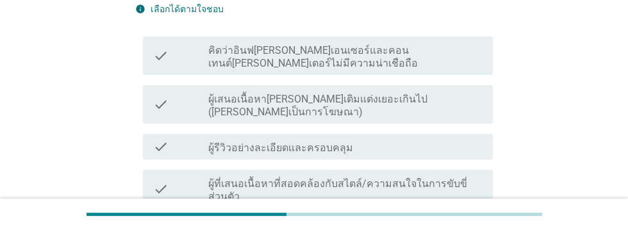
scroll to position [191, 0]
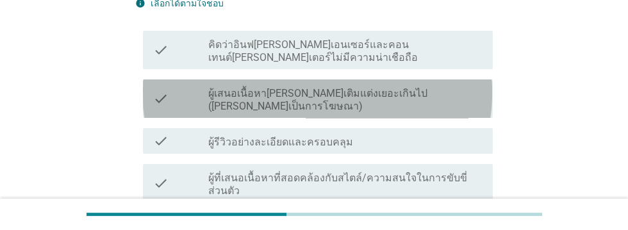
click at [442, 87] on label "ผู้เสนอเนื้อหา[PERSON_NAME]เติมแต่งเยอะเกินไป ([PERSON_NAME]เป็นการโฆษณา)" at bounding box center [345, 100] width 274 height 26
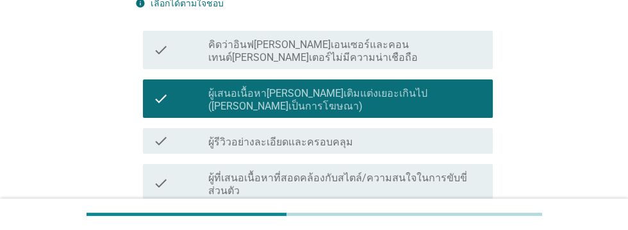
click at [447, 133] on div "check_box_outline_blank ผู้รีวิวอย่างละเอียดและครอบคลุม" at bounding box center [345, 140] width 274 height 15
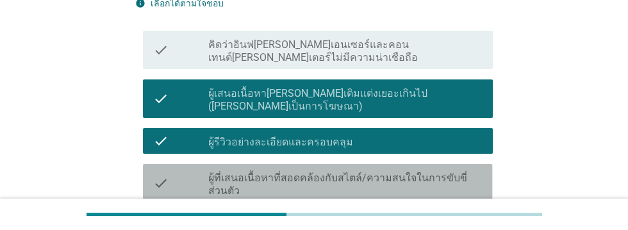
click at [464, 172] on label "ผู้ที่เสนอเนื้อหาที่สอดคล้องกับสไตล์/ความสนใจในการขับขี่ส่วนตัว" at bounding box center [345, 185] width 274 height 26
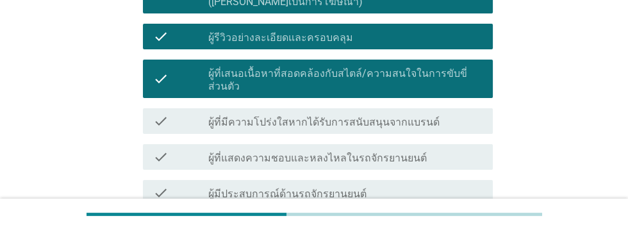
scroll to position [296, 0]
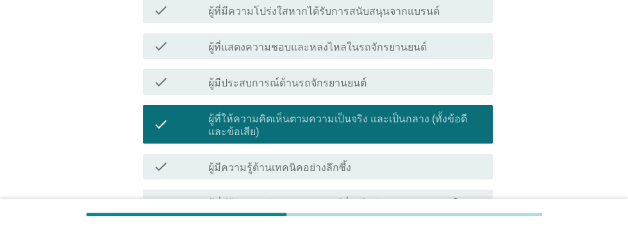
scroll to position [407, 0]
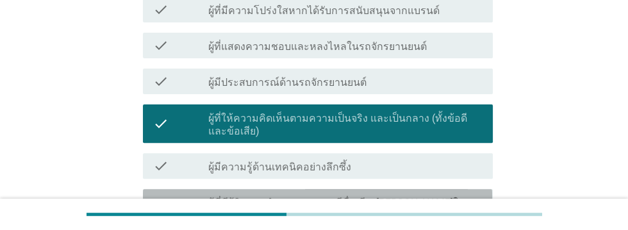
click at [439, 197] on label "ผู้ที่มีผู้ติดตามจํานวนมากและมีชื่อเสียง[PERSON_NAME]ในกลุ่มผู้ใช้จักรยานยนต์" at bounding box center [345, 210] width 274 height 26
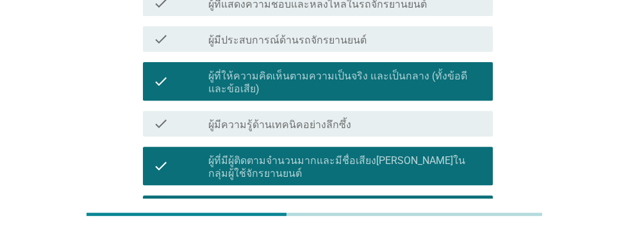
scroll to position [433, 0]
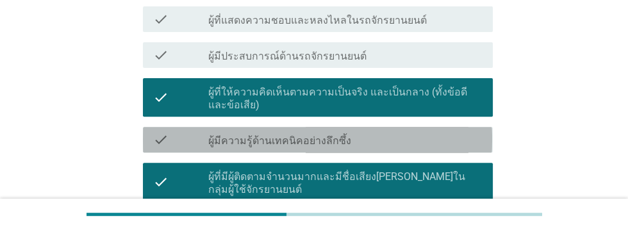
click at [430, 127] on div "check check_box_outline_blank ผู้มีความรู้ด้านเทคนิคอย่างลึกซึ้ง" at bounding box center [317, 140] width 349 height 26
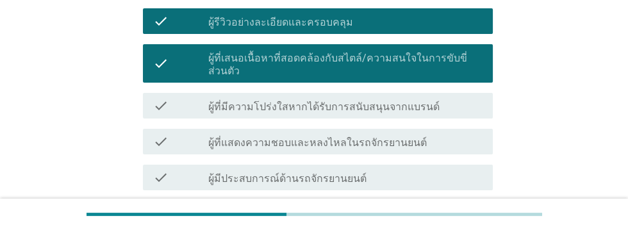
scroll to position [309, 0]
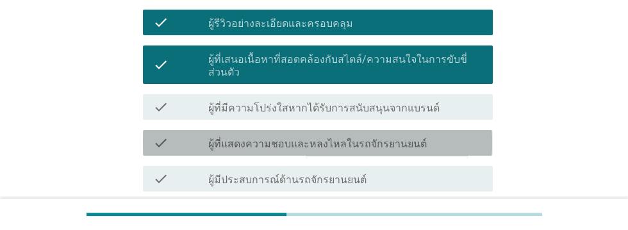
click at [447, 135] on div "check_box_outline_blank ผู้ที่แสดงความชอบและหลงไหลในรถจักรยานยนต์" at bounding box center [345, 142] width 274 height 15
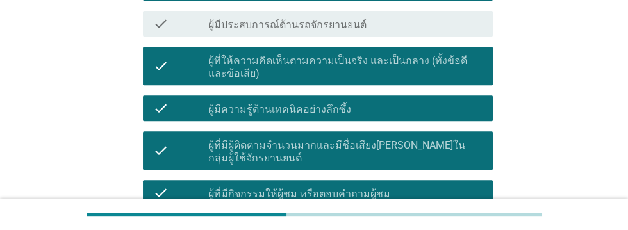
scroll to position [521, 0]
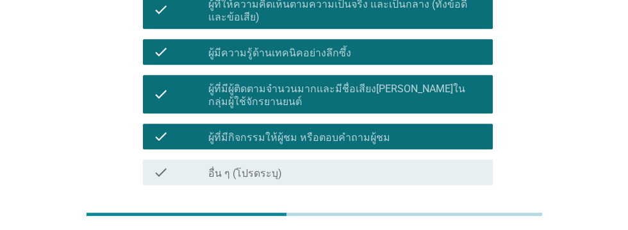
click at [462, 223] on div "ต่อไป" at bounding box center [459, 230] width 36 height 15
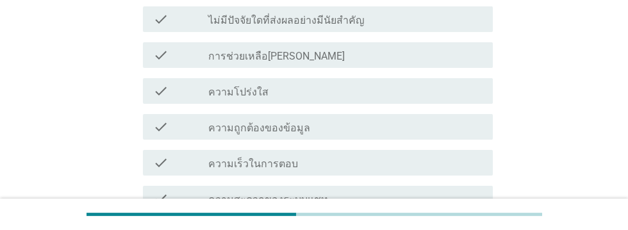
scroll to position [200, 0]
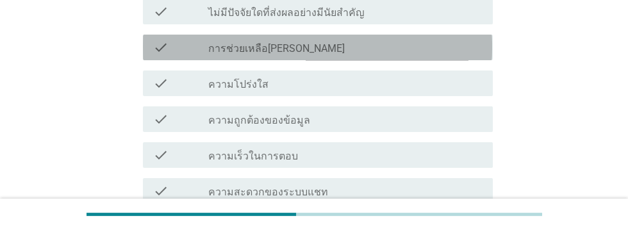
click at [399, 47] on div "check_box_outline_blank การช่วยเหลือ[PERSON_NAME]" at bounding box center [345, 47] width 274 height 15
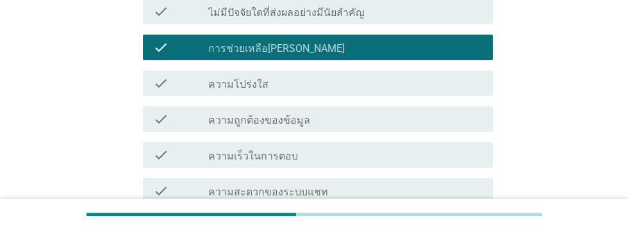
click at [407, 115] on div "check_box_outline_blank ความถูกต้องของข้อมูล" at bounding box center [345, 118] width 274 height 15
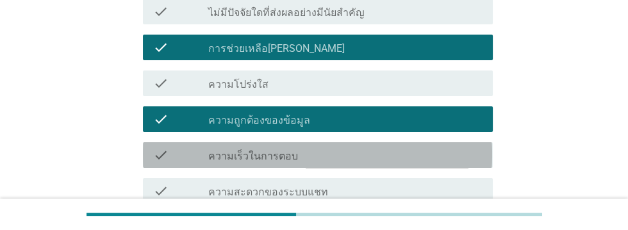
click at [389, 157] on div "check_box_outline_blank ความเร็วในการตอบ" at bounding box center [345, 154] width 274 height 15
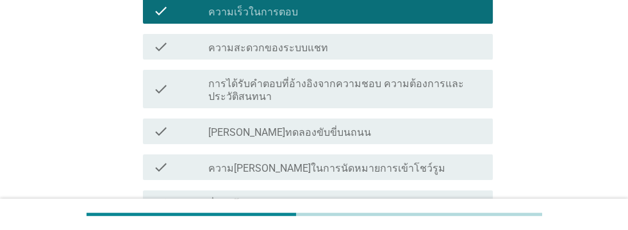
scroll to position [423, 0]
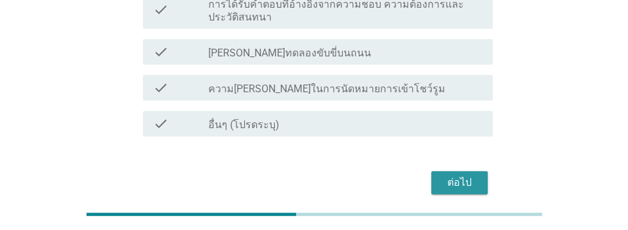
click at [460, 181] on div "ต่อไป" at bounding box center [459, 182] width 36 height 15
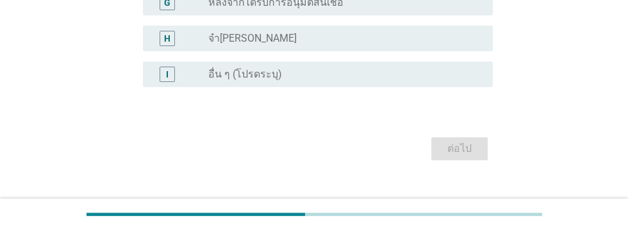
scroll to position [0, 0]
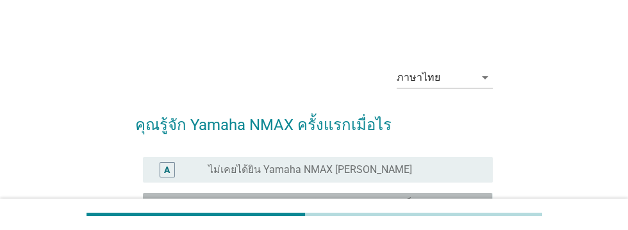
click at [439, 198] on label "ระหว่างกระบวนการรับรู้ ([PERSON_NAME] เห็นผ่าน ๆ บนช่องทางออนไลน์ เคยได้ยินมาบ้…" at bounding box center [340, 211] width 264 height 26
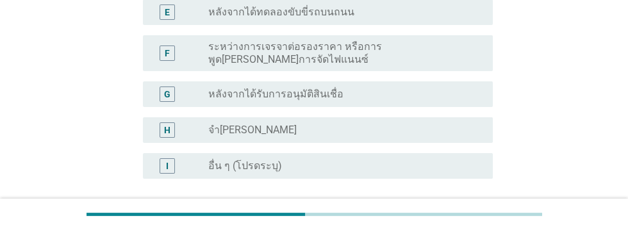
scroll to position [379, 0]
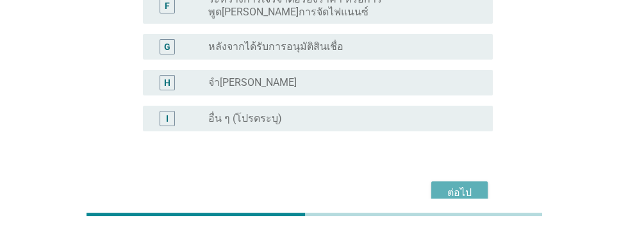
click at [464, 186] on div "ต่อไป" at bounding box center [459, 192] width 36 height 15
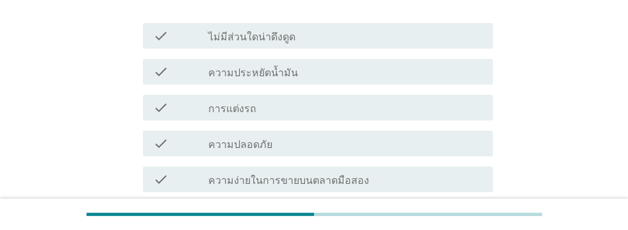
scroll to position [176, 0]
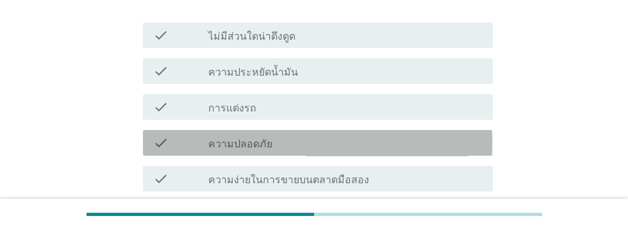
click at [423, 140] on div "check_box_outline_blank ความปลอดภัย" at bounding box center [345, 142] width 274 height 15
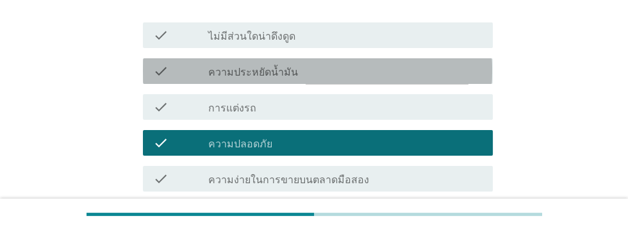
click at [362, 74] on div "check_box_outline_blank ความประหยัดน้ำมัน" at bounding box center [345, 70] width 274 height 15
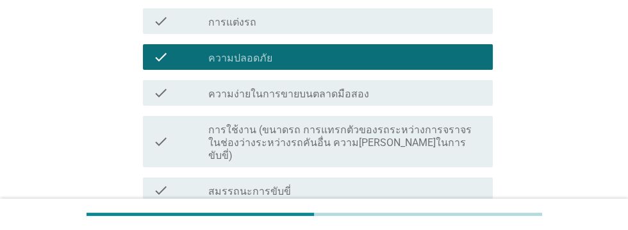
scroll to position [268, 0]
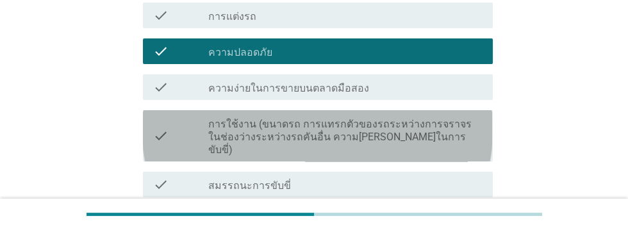
click at [410, 131] on label "การใช้งาน (ขนาดรถ การแทรกตัวของรถระหว่างการจราจรในช่องว่างระหว่างรถคันอื่น ความ…" at bounding box center [345, 137] width 274 height 38
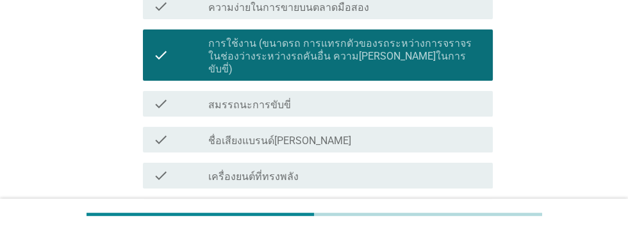
scroll to position [352, 0]
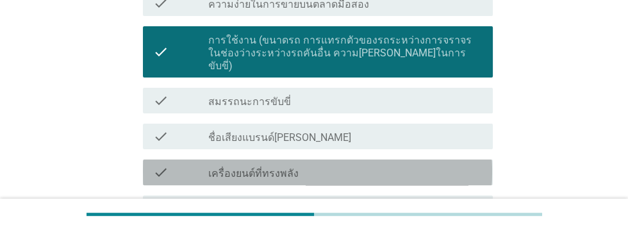
click at [403, 165] on div "check_box_outline_blank เครื่องยนต์ที่ทรงพลัง" at bounding box center [345, 172] width 274 height 15
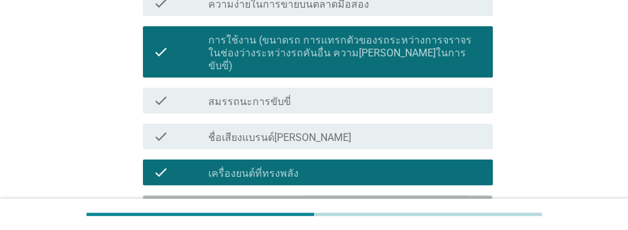
click at [393, 200] on div "check_box_outline_blank นั่งและขับขี่สบาย" at bounding box center [345, 207] width 274 height 15
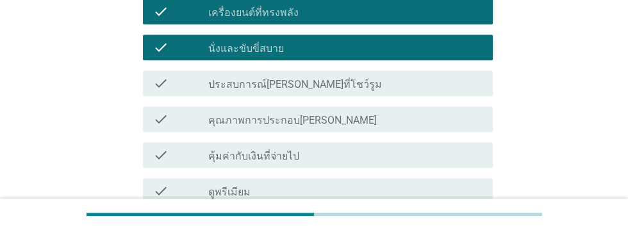
scroll to position [515, 0]
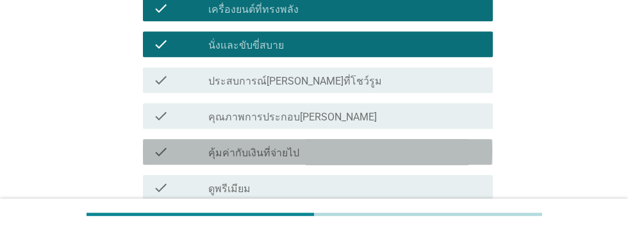
click at [372, 144] on div "check_box_outline_blank คุ้มค่ากับเงินที่จ่ายไป" at bounding box center [345, 151] width 274 height 15
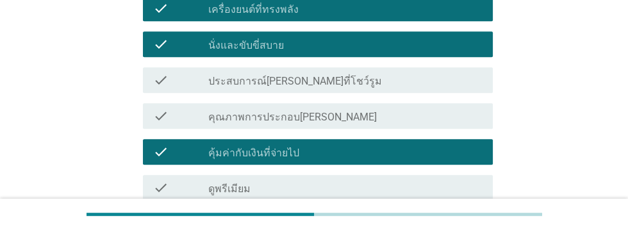
click at [409, 216] on div "check_box_outline_blank นวัตกรรม/เทคโนโลยีขั้นสูง" at bounding box center [345, 223] width 274 height 15
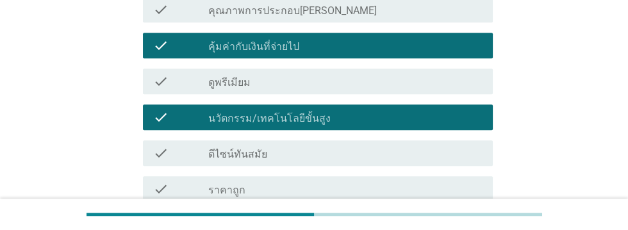
scroll to position [624, 0]
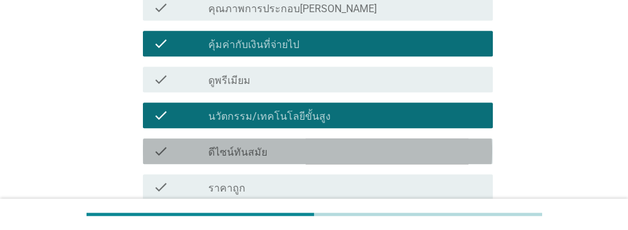
click at [386, 138] on div "check check_box_outline_blank ดีไซน์ทันสมัย" at bounding box center [317, 151] width 349 height 26
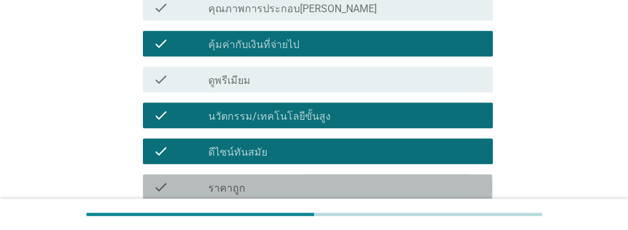
click at [416, 179] on div "check_box_outline_blank ราคาถูก" at bounding box center [345, 186] width 274 height 15
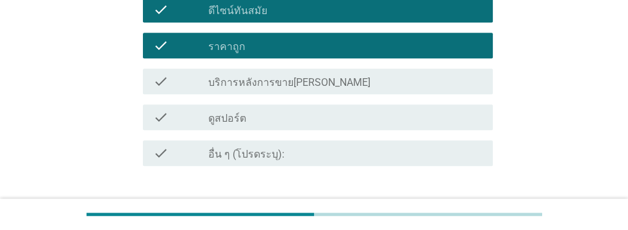
scroll to position [782, 0]
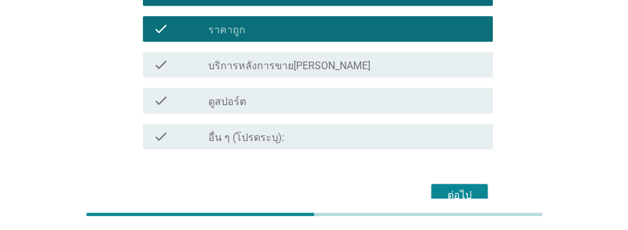
click at [363, 57] on div "check_box_outline_blank บริการหลังการขาย[PERSON_NAME]" at bounding box center [345, 64] width 274 height 15
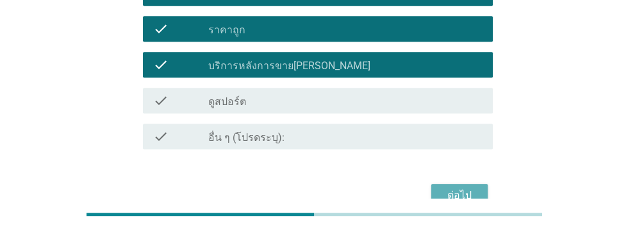
click at [462, 188] on div "ต่อไป" at bounding box center [459, 195] width 36 height 15
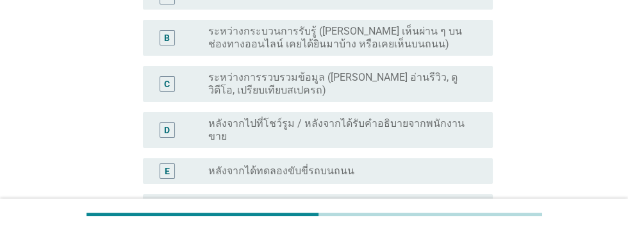
scroll to position [198, 0]
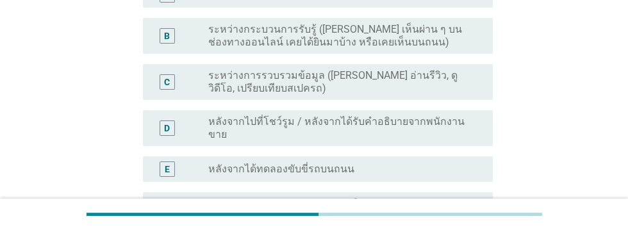
click at [444, 117] on label "หลังจากไปที่โชว์รูม / หลังจากได้รับคำอธิบายจากพนักงานขาย" at bounding box center [340, 128] width 264 height 26
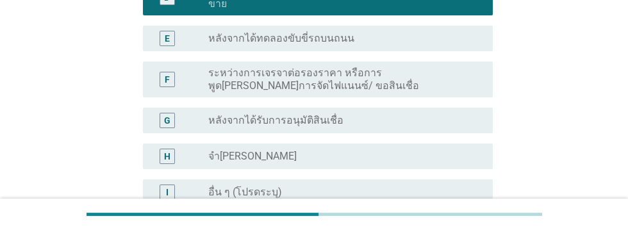
scroll to position [403, 0]
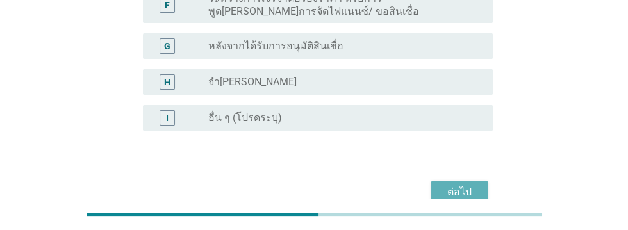
click at [458, 184] on div "ต่อไป" at bounding box center [459, 191] width 36 height 15
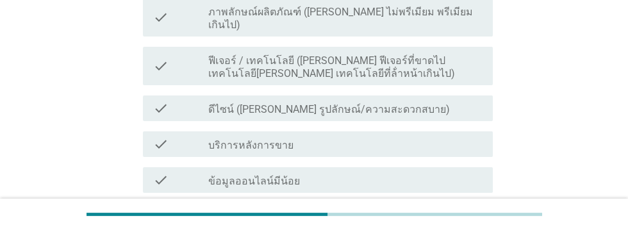
scroll to position [240, 0]
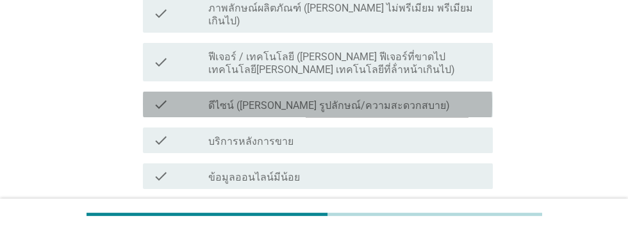
click at [425, 97] on div "check_box_outline_blank ดีไซน์ ([PERSON_NAME] รูปลักษณ์/ความสะดวกสบาย)" at bounding box center [345, 104] width 274 height 15
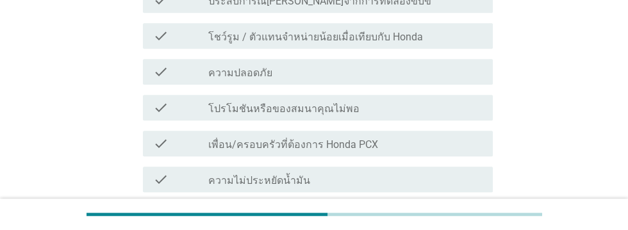
scroll to position [961, 0]
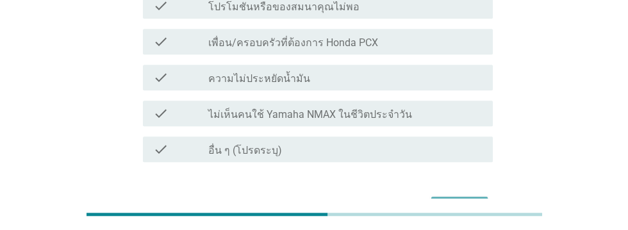
click at [462, 200] on div "ต่อไป" at bounding box center [459, 207] width 36 height 15
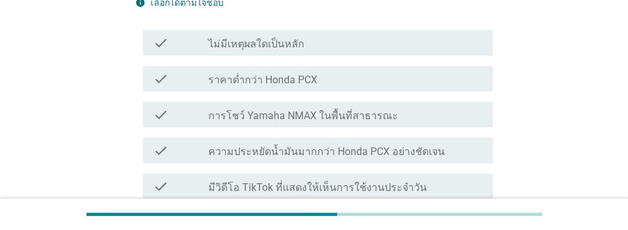
scroll to position [192, 0]
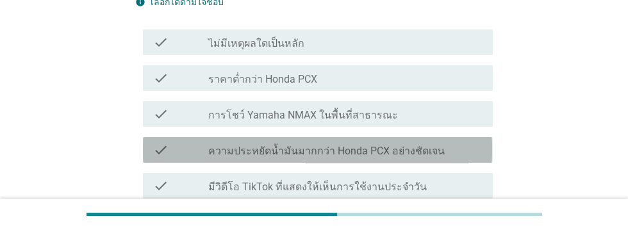
click at [475, 142] on div "check_box_outline_blank ความประหยัดน้ำมันมากกว่า Honda PCX อย่างชัดเจน" at bounding box center [345, 149] width 274 height 15
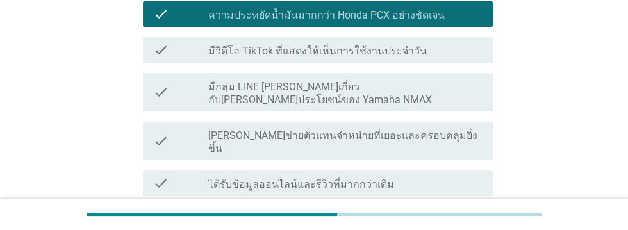
scroll to position [332, 0]
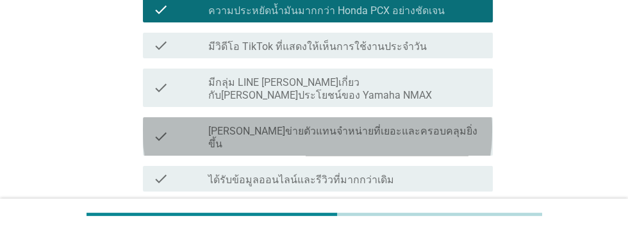
click at [456, 122] on div "check_box_outline_blank [PERSON_NAME]ข่ายตัวแทนจําหน่ายที่เยอะและครอบคลุมยิ่งขึ…" at bounding box center [345, 136] width 274 height 28
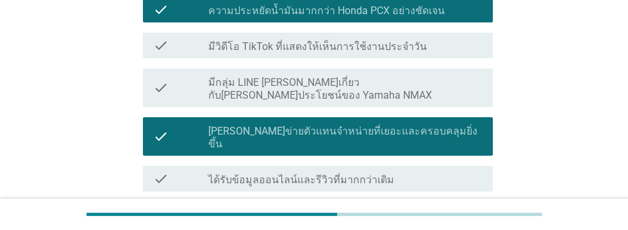
click at [430, 209] on label "มีการเปลี่ยนแปลงดีไซน์ ([PERSON_NAME] รูปลักษณ์/ความสะดวกสบาย)" at bounding box center [345, 222] width 274 height 26
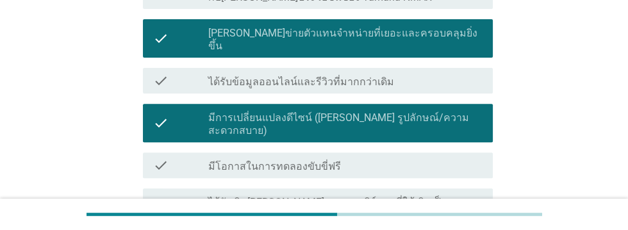
scroll to position [432, 0]
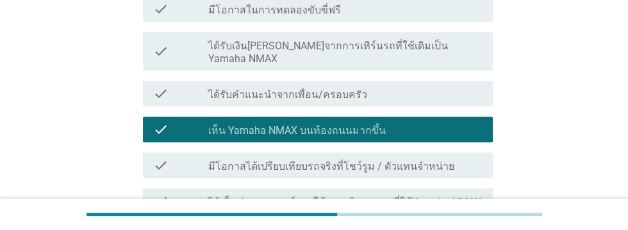
scroll to position [587, 0]
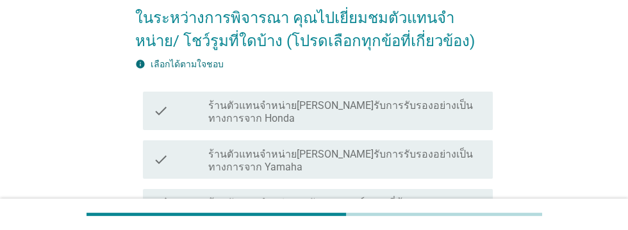
scroll to position [108, 0]
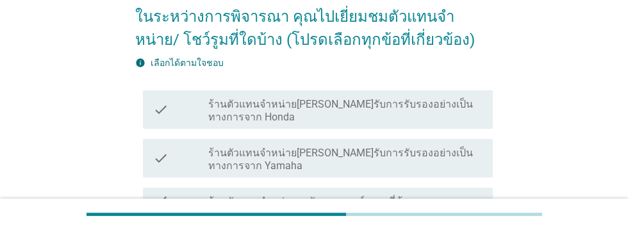
click at [441, 100] on label "ร้านตัวแทนจำหน่าย[PERSON_NAME]รับการรับรองอย่างเป็นทางการจาก Honda" at bounding box center [345, 111] width 274 height 26
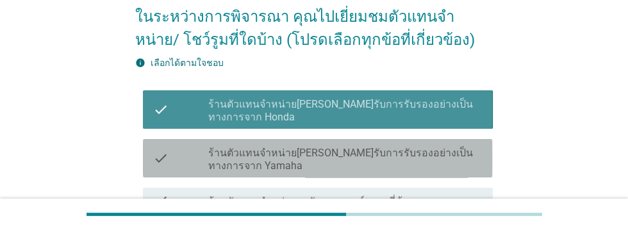
click at [469, 152] on label "ร้านตัวแทนจำหน่าย[PERSON_NAME]รับการรับรองอย่างเป็นทางการจาก Yamaha" at bounding box center [345, 160] width 274 height 26
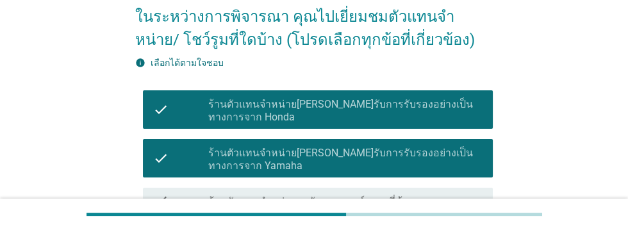
click at [467, 207] on div "check check_box_outline_blank ร้านตัวแทนจำหน่ายรถจักรยานยนต์หลายยี่ห้อ" at bounding box center [317, 201] width 349 height 26
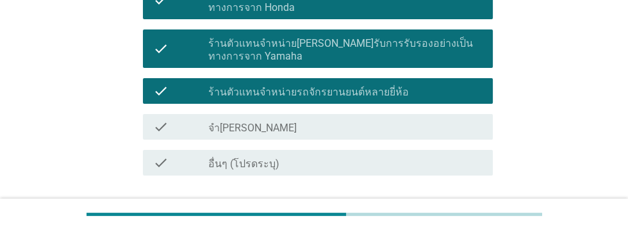
scroll to position [257, 0]
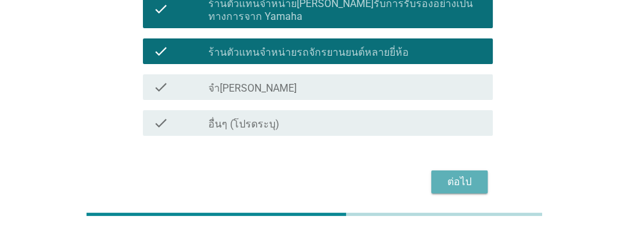
click at [459, 188] on div "ต่อไป" at bounding box center [459, 181] width 36 height 15
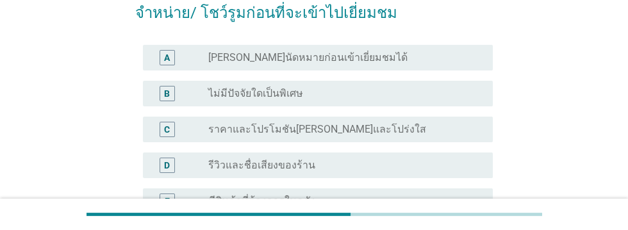
scroll to position [136, 0]
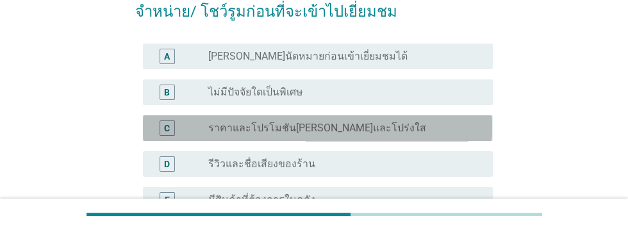
click at [428, 123] on div "radio_button_unchecked ราคาและโปรโมชัน[PERSON_NAME]และโปร่งใส" at bounding box center [340, 128] width 264 height 13
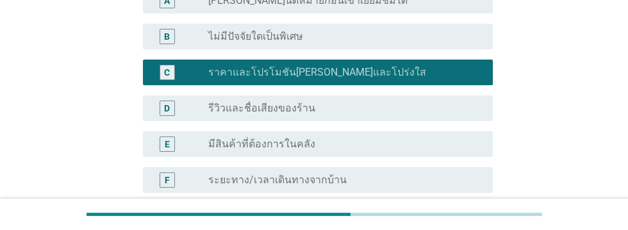
scroll to position [207, 0]
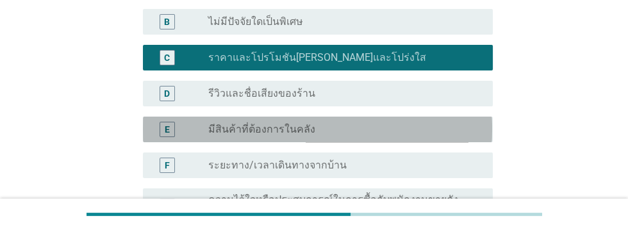
click at [413, 123] on div "radio_button_unchecked มีสินค้าที่ต้องการในคลัง" at bounding box center [340, 129] width 264 height 13
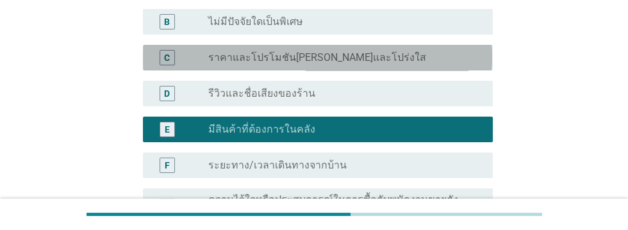
click at [413, 58] on div "radio_button_unchecked ราคาและโปรโมชัน[PERSON_NAME]และโปร่งใส" at bounding box center [340, 57] width 264 height 13
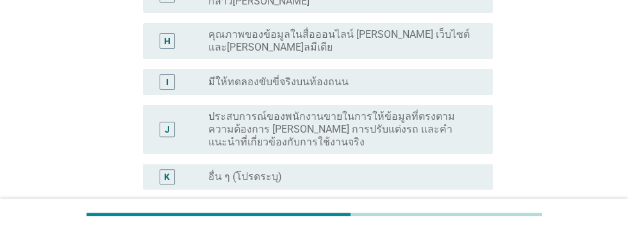
scroll to position [487, 0]
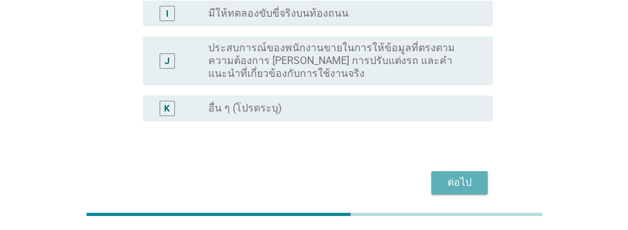
click at [467, 181] on div "ต่อไป" at bounding box center [459, 182] width 36 height 15
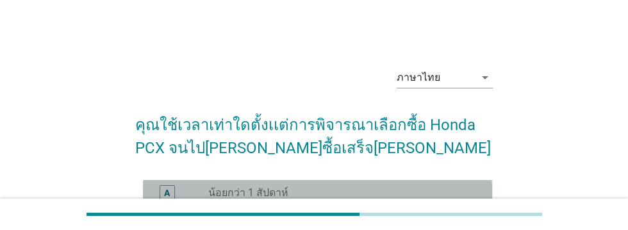
click at [344, 199] on div "radio_button_unchecked น้อยกว่า 1 สัปดาห์" at bounding box center [345, 192] width 274 height 15
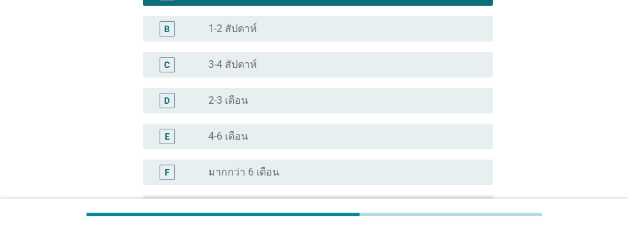
scroll to position [300, 0]
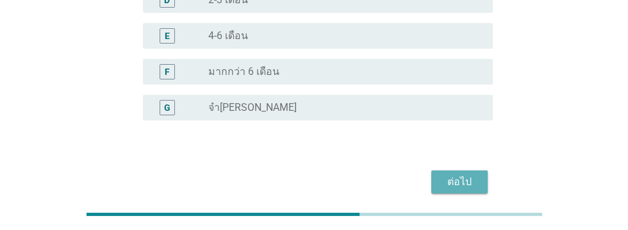
click at [466, 186] on div "ต่อไป" at bounding box center [459, 181] width 36 height 15
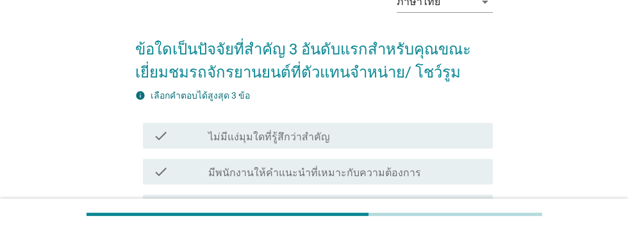
scroll to position [76, 0]
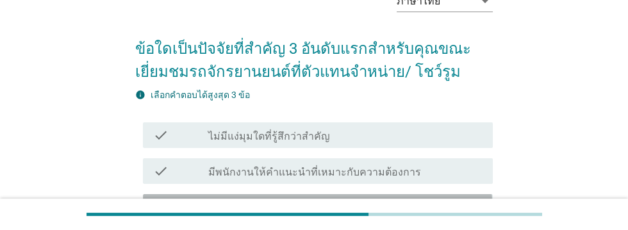
click at [418, 211] on div "check_box_outline_blank ระยะเวลาและขั้นตอนการส่งมอบรถ" at bounding box center [345, 206] width 274 height 15
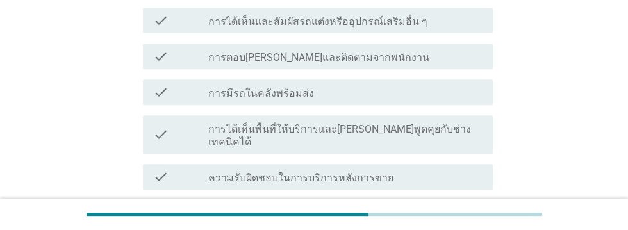
scroll to position [482, 0]
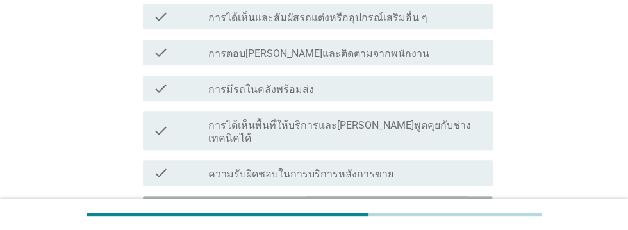
click at [432, 201] on div "check_box_outline_blank การให้ข้อมูล[PERSON_NAME]" at bounding box center [345, 208] width 274 height 15
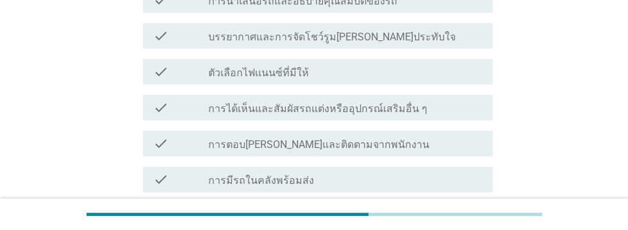
scroll to position [391, 0]
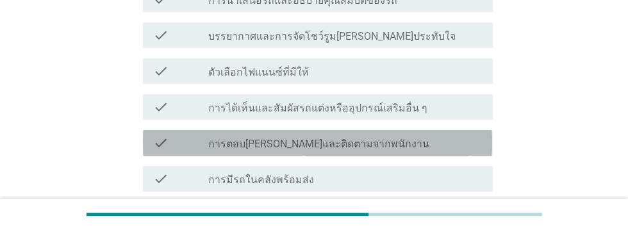
click at [424, 141] on div "check_box_outline_blank การตอบ[PERSON_NAME]และติดตามจากพนักงาน" at bounding box center [345, 142] width 274 height 15
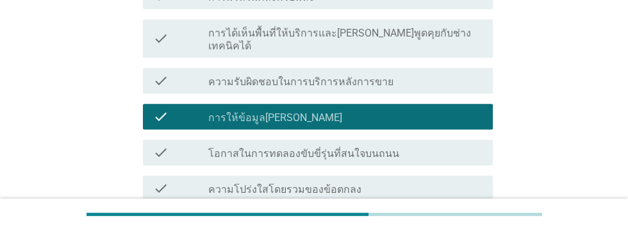
scroll to position [717, 0]
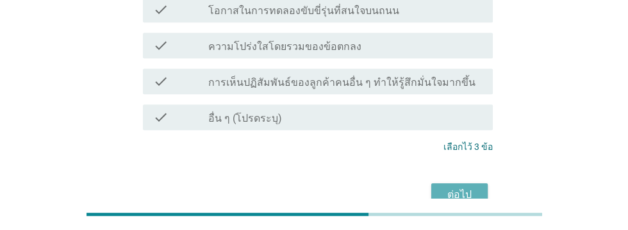
click at [464, 187] on div "ต่อไป" at bounding box center [459, 194] width 36 height 15
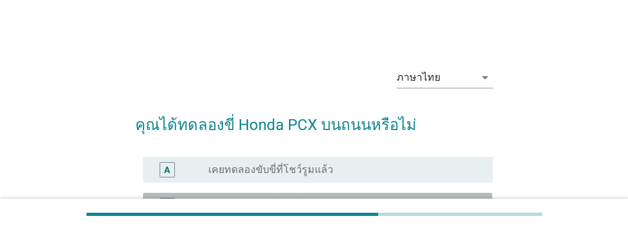
click at [441, 204] on div "radio_button_unchecked เคยทดลองขับขี่ของเพื่อนหรือครอบครัวแล้ว" at bounding box center [340, 205] width 264 height 13
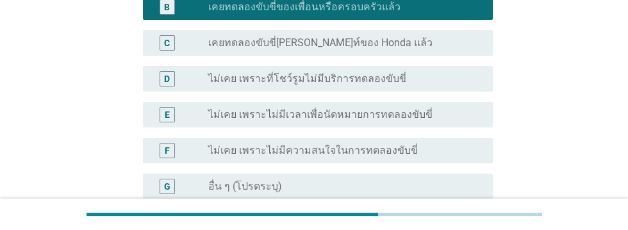
scroll to position [277, 0]
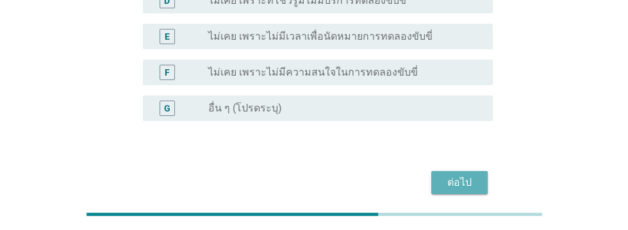
click at [470, 175] on div "ต่อไป" at bounding box center [459, 182] width 36 height 15
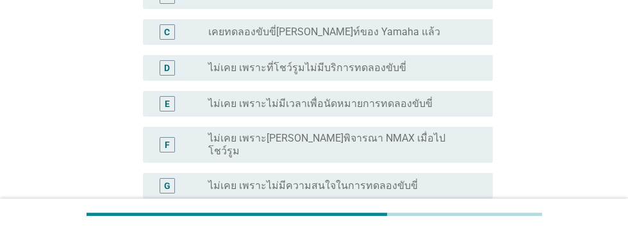
scroll to position [213, 0]
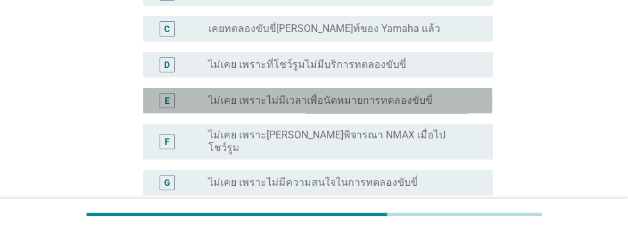
click at [432, 99] on div "radio_button_unchecked ไม่เคย เพราะไม่มีเวลาเพื่อนัดหมายการทดลองขับขี่" at bounding box center [340, 100] width 264 height 13
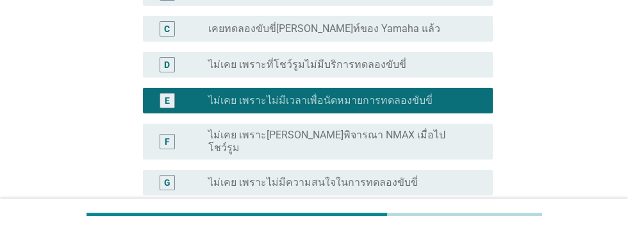
scroll to position [312, 0]
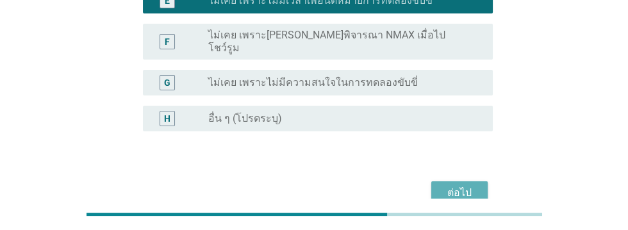
click at [467, 192] on button "ต่อไป" at bounding box center [459, 192] width 56 height 23
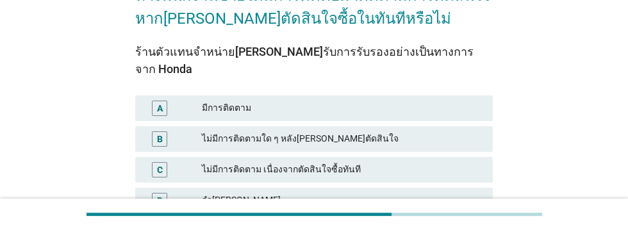
scroll to position [156, 0]
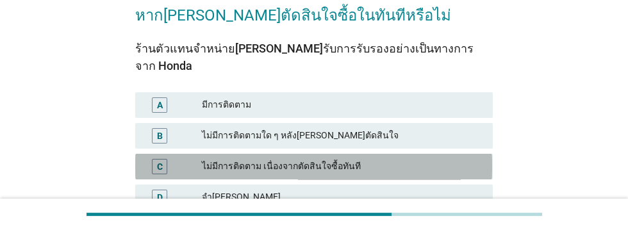
click at [389, 159] on div "ไม่มีการติดตาม เนื่องจากตัดสินใจซื้อทันที" at bounding box center [342, 166] width 280 height 15
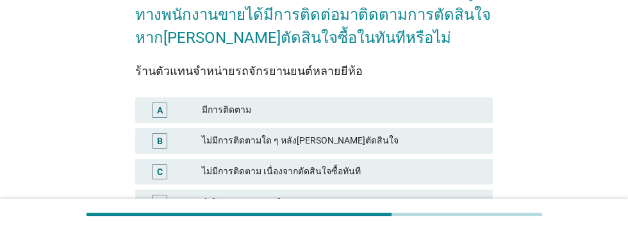
scroll to position [147, 0]
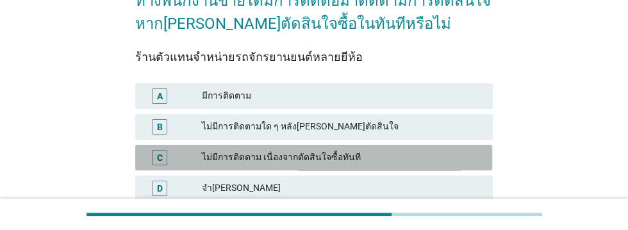
click at [388, 159] on div "ไม่มีการติดตาม เนื่องจากตัดสินใจซื้อทันที" at bounding box center [342, 157] width 280 height 15
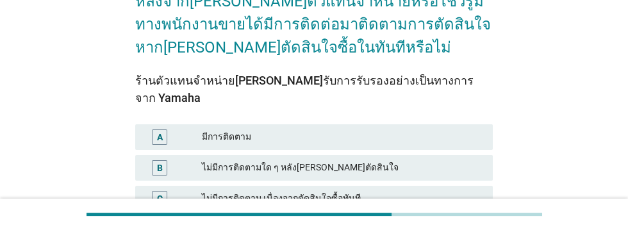
scroll to position [128, 0]
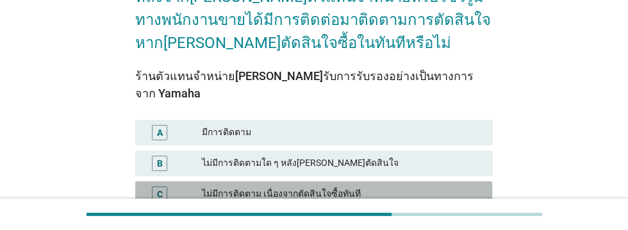
click at [379, 186] on div "ไม่มีการติดตาม เนื่องจากตัดสินใจซื้อทันที" at bounding box center [342, 193] width 280 height 15
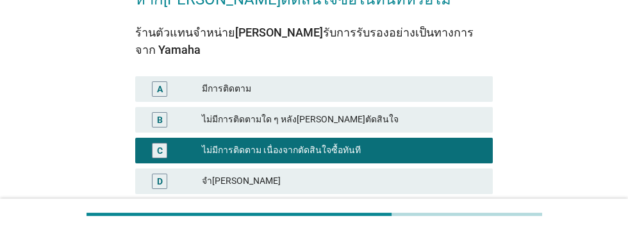
scroll to position [202, 0]
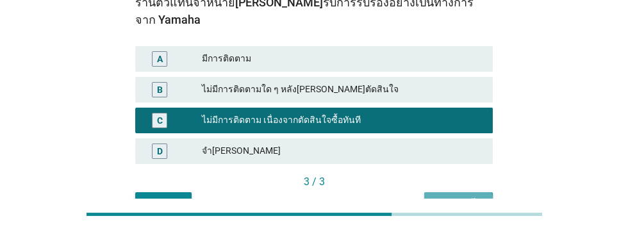
click at [460, 197] on div "คำถามต่อไป" at bounding box center [458, 203] width 48 height 13
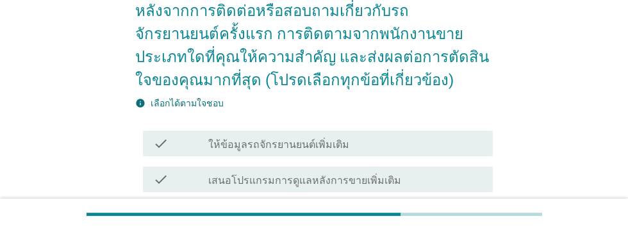
scroll to position [116, 0]
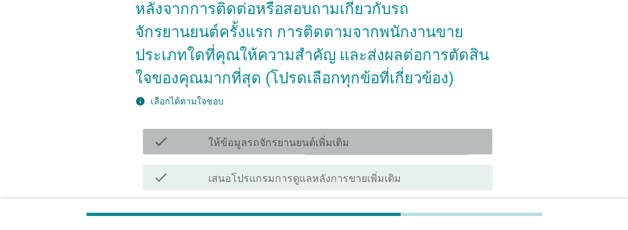
click at [402, 143] on div "check_box_outline_blank ให้ข้อมูลรถจักรยานยนต์เพิ่มเติม" at bounding box center [345, 141] width 274 height 15
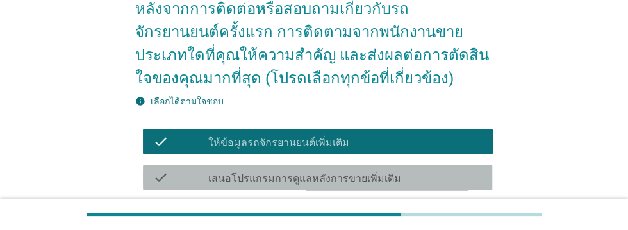
click at [433, 172] on div "check_box_outline_blank เสนอโปรแกรมการดูแลหลังการขายเพิ่มเติม" at bounding box center [345, 177] width 274 height 15
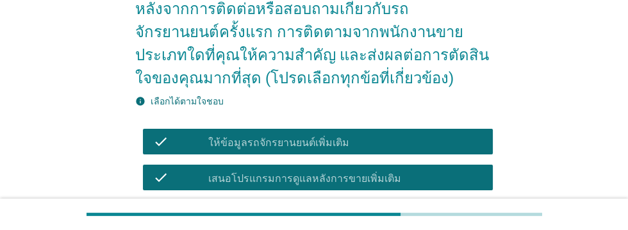
click at [392, 207] on div "check_box_outline_blank เสนอส่วนลดการแต่งรถ" at bounding box center [345, 213] width 274 height 15
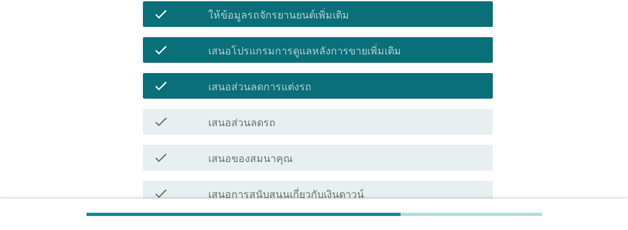
scroll to position [247, 0]
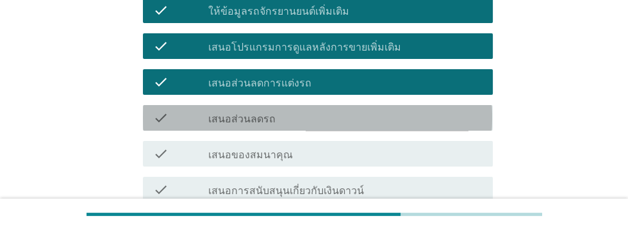
click at [382, 111] on div "check_box_outline_blank เสนอส่วนลดรถ" at bounding box center [345, 117] width 274 height 15
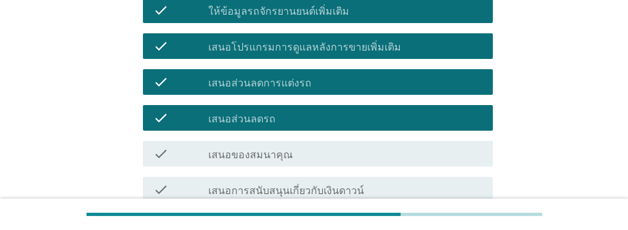
click at [386, 152] on div "check_box_outline_blank เสนอของสมนาคุณ" at bounding box center [345, 153] width 274 height 15
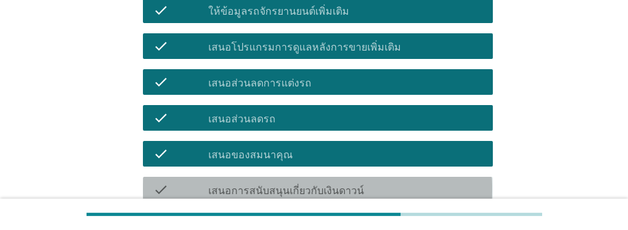
click at [422, 182] on div "check_box_outline_blank เสนอการสนับสนุนเกี่ยวกับเงินดาวน์" at bounding box center [345, 189] width 274 height 15
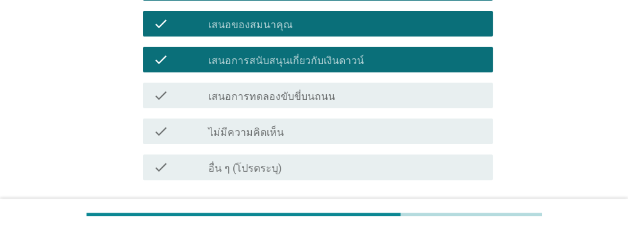
scroll to position [378, 0]
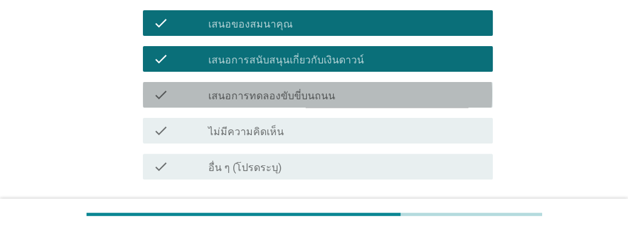
click at [407, 90] on div "check_box_outline_blank เสนอการทดลองขับขี่บนถนน" at bounding box center [345, 94] width 274 height 15
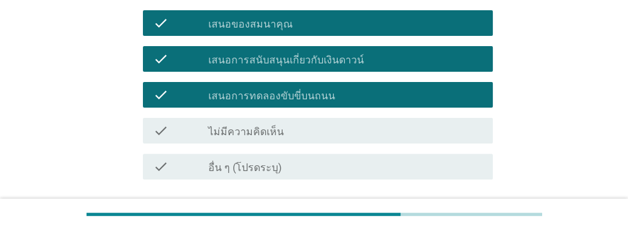
click at [459, 229] on div "ต่อไป" at bounding box center [459, 225] width 36 height 15
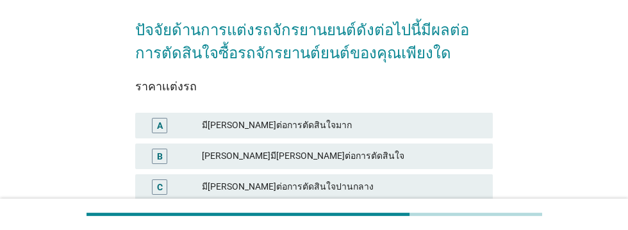
scroll to position [99, 0]
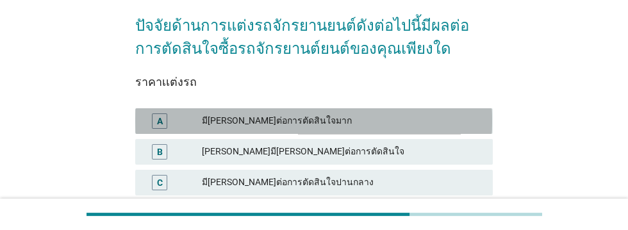
click at [423, 120] on div "มี[PERSON_NAME]ต่อการตัดสินใจมาก" at bounding box center [342, 120] width 280 height 15
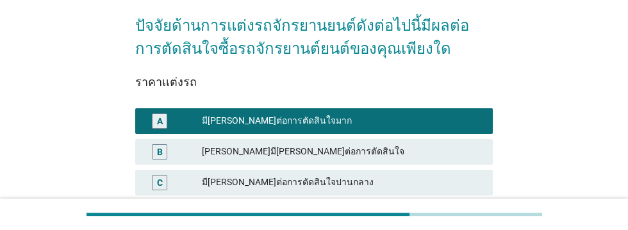
scroll to position [210, 0]
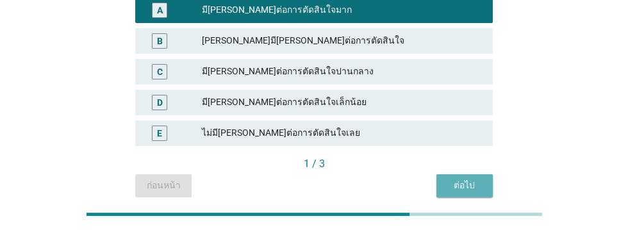
click at [463, 193] on button "ต่อไป" at bounding box center [464, 185] width 56 height 23
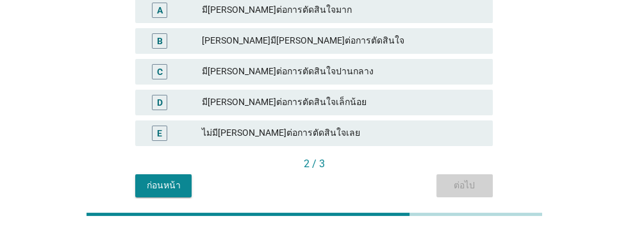
scroll to position [0, 0]
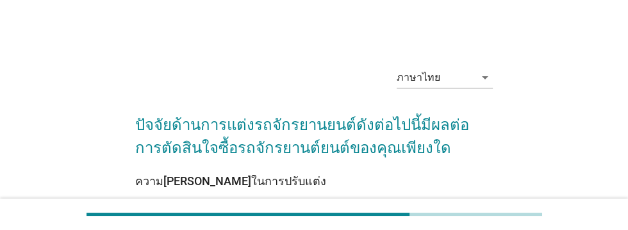
click at [406, 225] on div "มี[PERSON_NAME]ต่อการตัดสินใจมาก" at bounding box center [342, 220] width 280 height 15
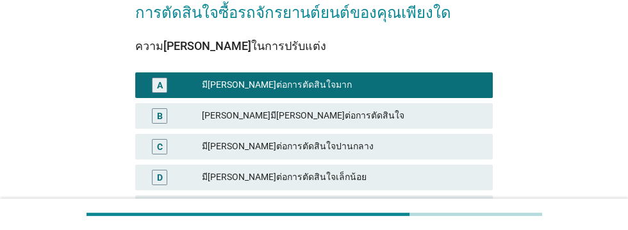
scroll to position [210, 0]
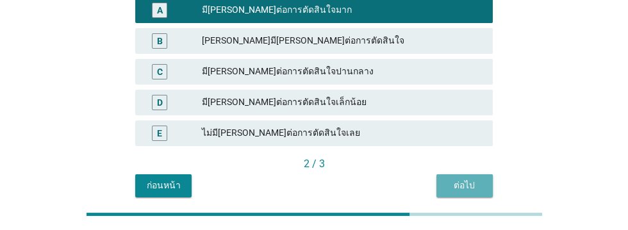
click at [468, 190] on div "ต่อไป" at bounding box center [464, 185] width 36 height 13
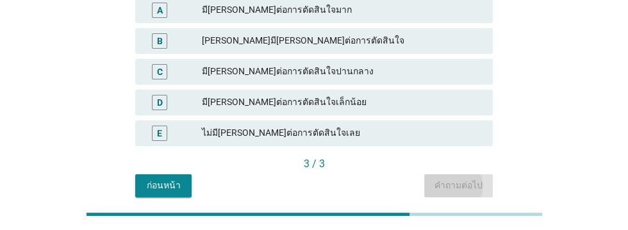
scroll to position [0, 0]
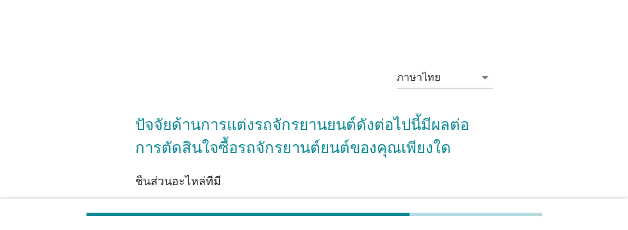
click at [394, 225] on div "มี[PERSON_NAME]ต่อการตัดสินใจมาก" at bounding box center [342, 220] width 280 height 15
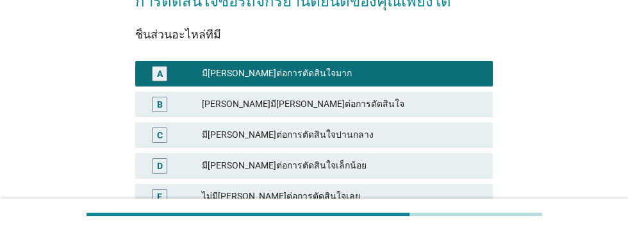
scroll to position [210, 0]
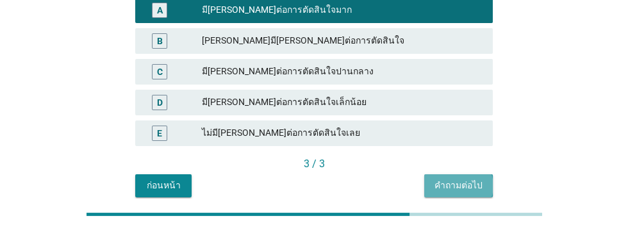
click at [461, 195] on button "คำถามต่อไป" at bounding box center [458, 185] width 69 height 23
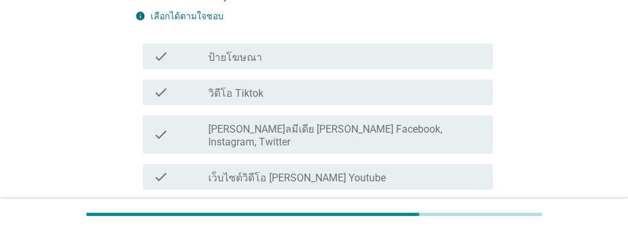
scroll to position [158, 0]
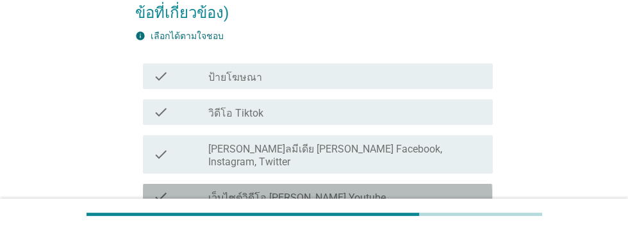
click at [387, 189] on div "check_box_outline_blank เว็บไซต์วิดีโอ [PERSON_NAME] Youtube" at bounding box center [345, 196] width 274 height 15
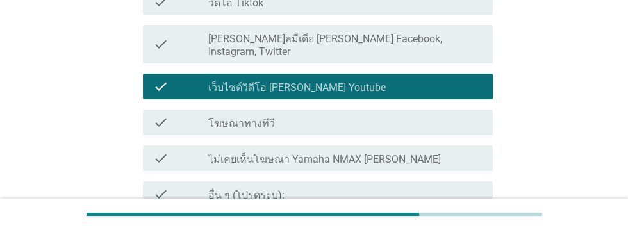
scroll to position [304, 0]
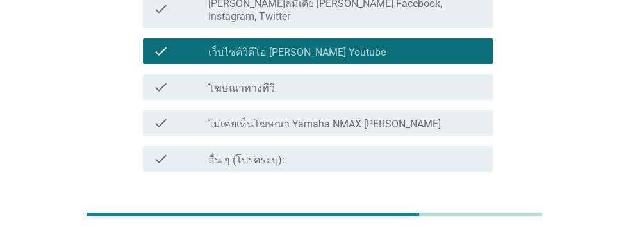
click at [455, 210] on div "ต่อไป" at bounding box center [459, 217] width 36 height 15
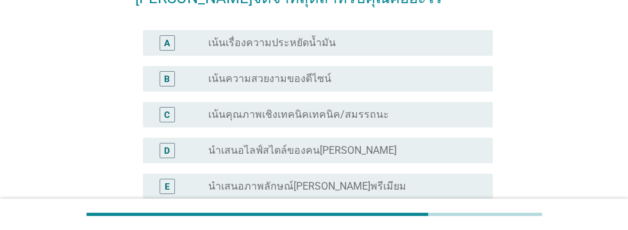
scroll to position [156, 0]
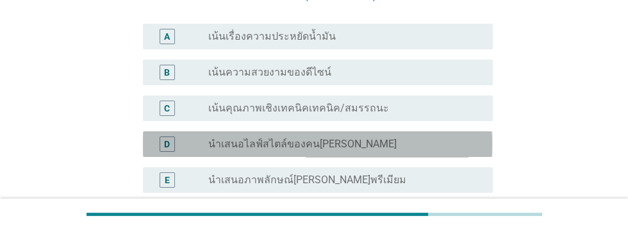
click at [412, 149] on div "radio_button_unchecked นำเสนอไลฟ์สไตล์ของคน[PERSON_NAME]" at bounding box center [345, 143] width 274 height 15
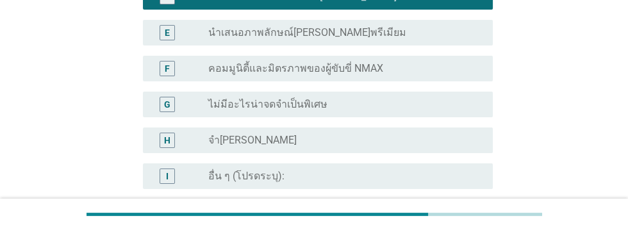
scroll to position [372, 0]
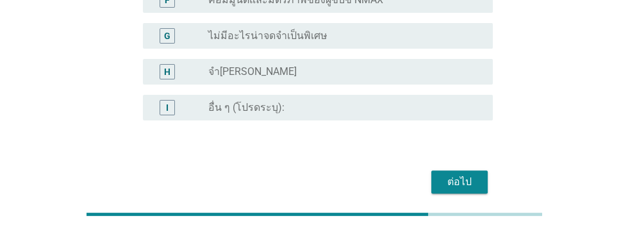
click at [464, 184] on div "ต่อไป" at bounding box center [459, 181] width 36 height 15
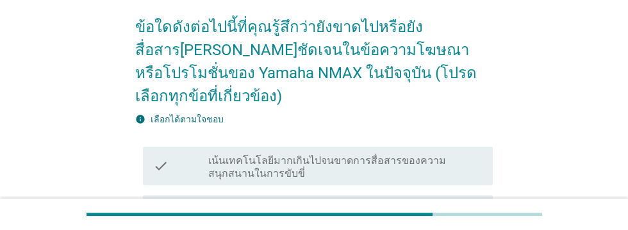
scroll to position [97, 0]
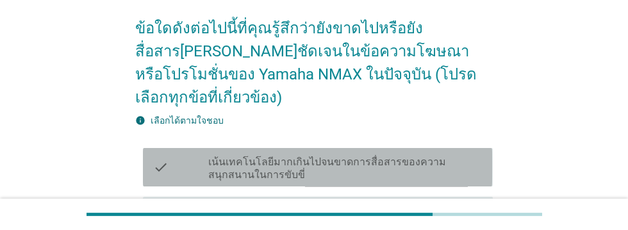
click at [433, 156] on label "เน้นเทคโนโลยีมากเกินไปจนขาดการสื่อสารของความสนุกสนานในการขับขี่" at bounding box center [345, 169] width 274 height 26
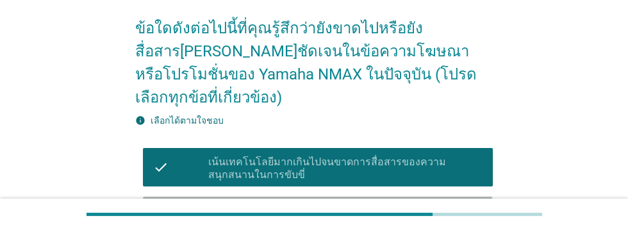
click at [462, 202] on div "check_box_outline_blank ควรสื่อสารถึงความ[PERSON_NAME]ในการปรับแต่งรถให้ชัดเจนข…" at bounding box center [345, 216] width 274 height 28
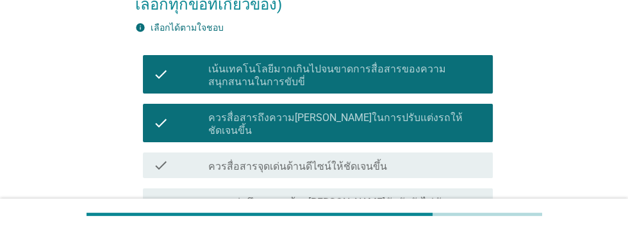
scroll to position [193, 0]
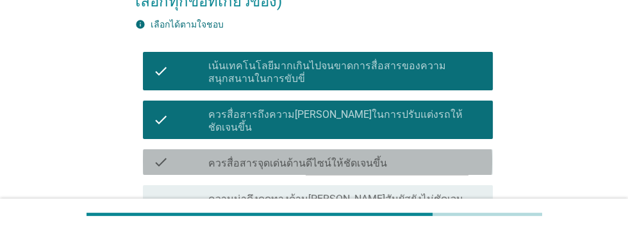
click at [433, 154] on div "check_box_outline_blank ควรสื่อสารจุดเด่นด้านดีไซน์ให้ชัดเจนขึ้น" at bounding box center [345, 161] width 274 height 15
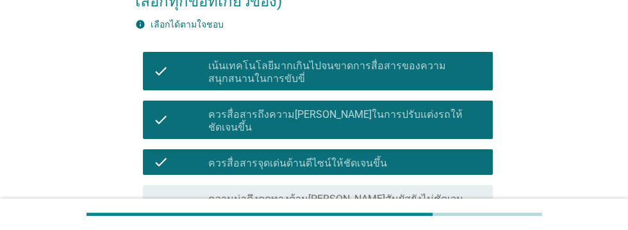
click at [458, 193] on label "ความน่าดึงดูดทางด้าน[PERSON_NAME]สัมผัสยังไม่ชัดเจน (เสียง/ความรู้สึก/ความภาคภู…" at bounding box center [345, 206] width 274 height 26
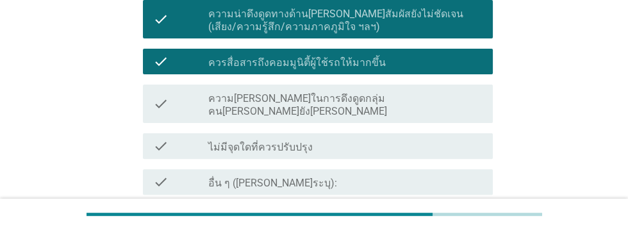
scroll to position [387, 0]
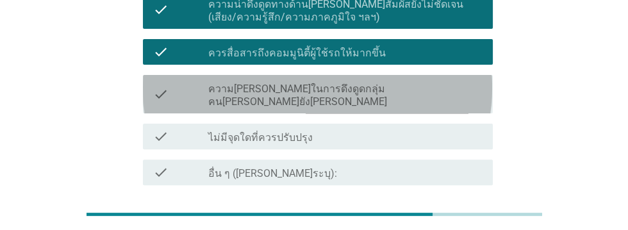
click at [431, 83] on label "ความ[PERSON_NAME]ในการดึงดูดกลุ่มคน[PERSON_NAME]ยัง[PERSON_NAME]" at bounding box center [345, 96] width 274 height 26
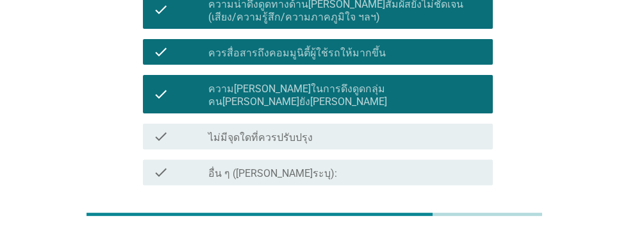
click at [461, 223] on div "ต่อไป" at bounding box center [459, 230] width 36 height 15
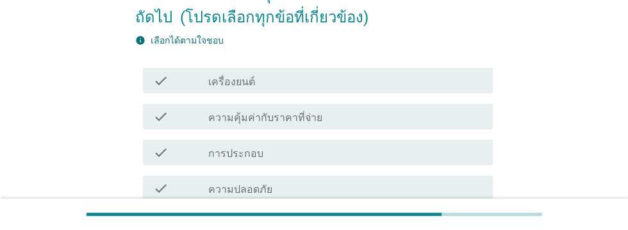
scroll to position [131, 0]
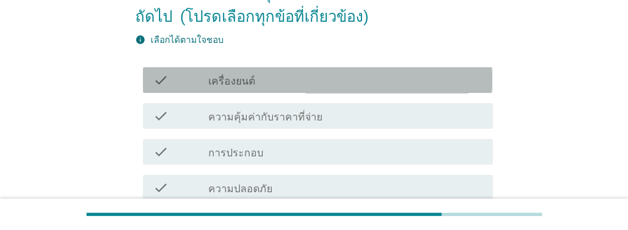
click at [352, 83] on div "check_box_outline_blank เครื่องยนต์" at bounding box center [345, 79] width 274 height 15
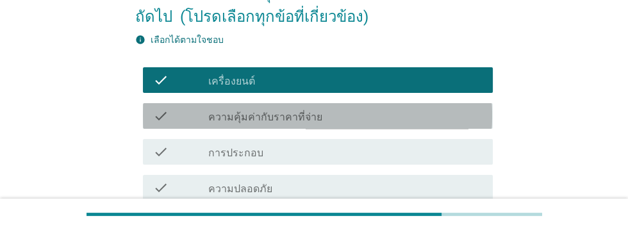
click at [371, 116] on div "check_box_outline_blank ความคุ้มค่ากับราคาที่จ่าย" at bounding box center [345, 115] width 274 height 15
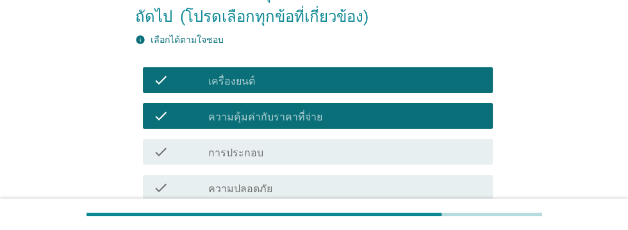
click at [336, 151] on div "check_box_outline_blank การประกอบ" at bounding box center [345, 151] width 274 height 15
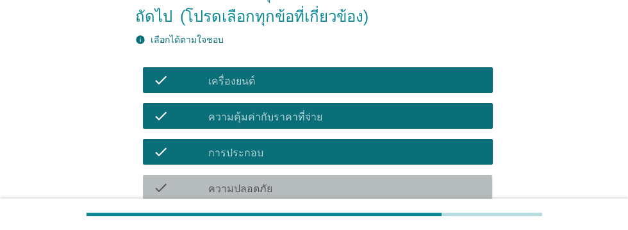
click at [394, 195] on div "check_box_outline_blank ความปลอดภัย" at bounding box center [345, 187] width 274 height 15
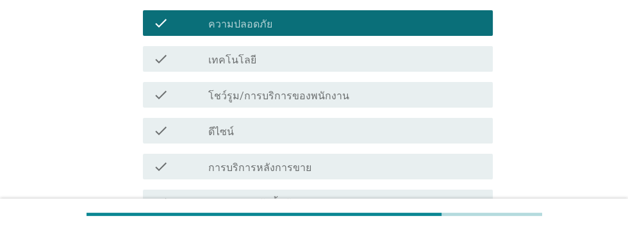
scroll to position [297, 0]
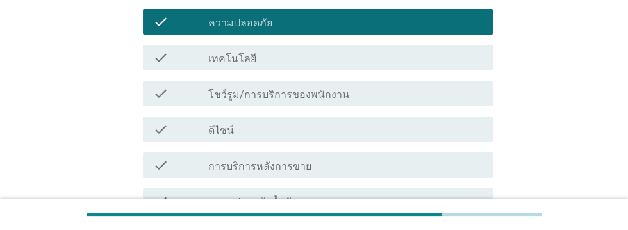
click at [350, 51] on div "check_box_outline_blank เทคโนโลยี" at bounding box center [345, 57] width 274 height 15
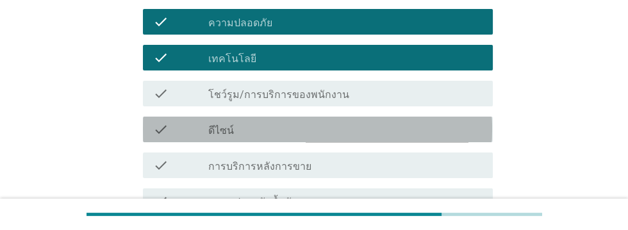
click at [359, 133] on div "check_box_outline_blank ดีไซน์" at bounding box center [345, 129] width 274 height 15
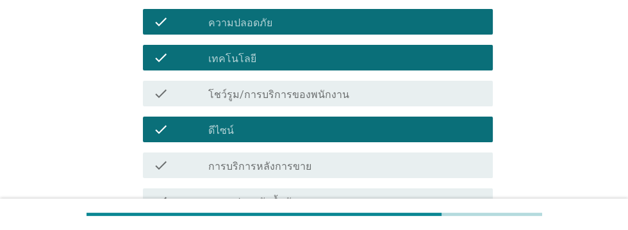
click at [362, 195] on div "check_box_outline_blank ความประหยัดน้ำมัน" at bounding box center [345, 200] width 274 height 15
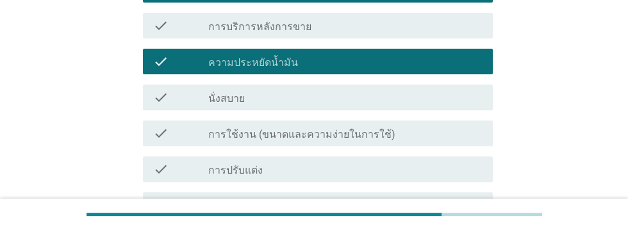
scroll to position [437, 0]
click at [318, 99] on div "check_box_outline_blank นั่งสบาย" at bounding box center [345, 97] width 274 height 15
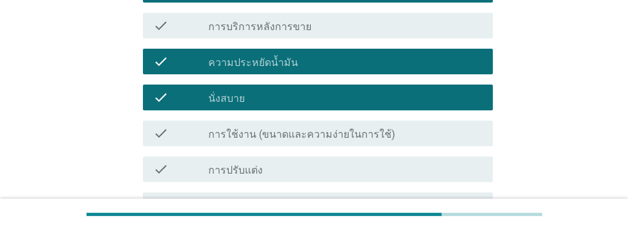
click at [426, 120] on div "check check_box_outline_blank การใช้งาน (ขนาดและความง่ายในการใช้)" at bounding box center [317, 133] width 349 height 26
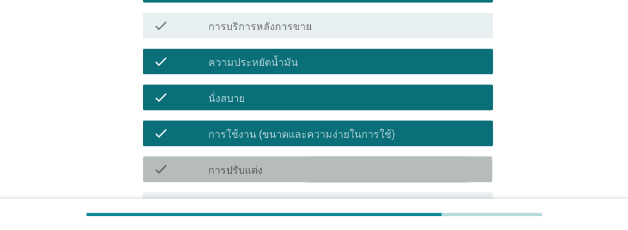
click at [373, 161] on div "check_box_outline_blank การปรับแต่ง" at bounding box center [345, 168] width 274 height 15
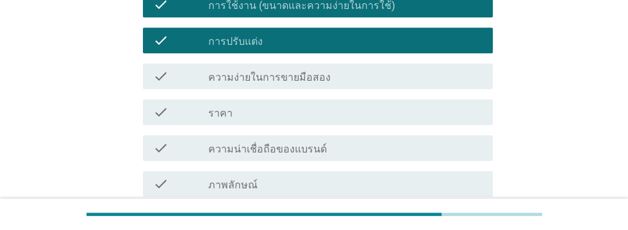
scroll to position [567, 0]
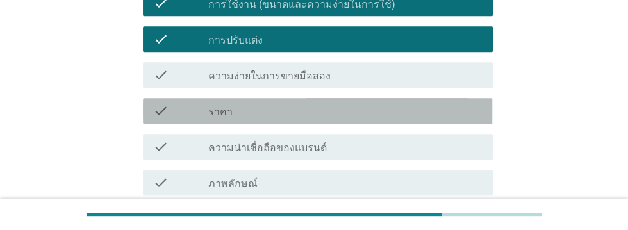
click at [367, 115] on div "check_box_outline_blank ราคา" at bounding box center [345, 110] width 274 height 15
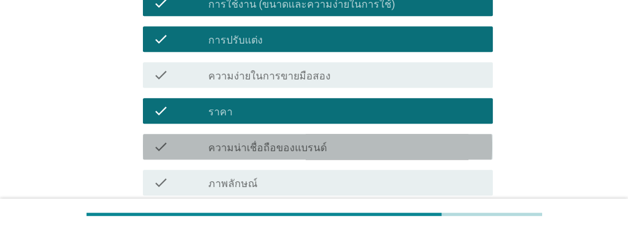
click at [377, 147] on div "check_box_outline_blank ความน่าเชื่อถือของแบรนด์" at bounding box center [345, 146] width 274 height 15
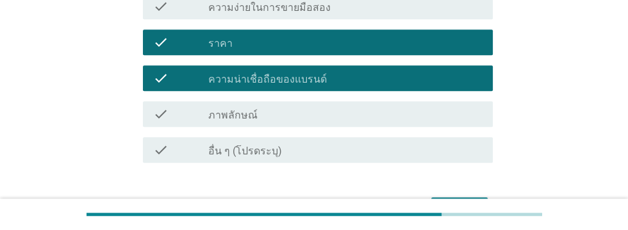
scroll to position [662, 0]
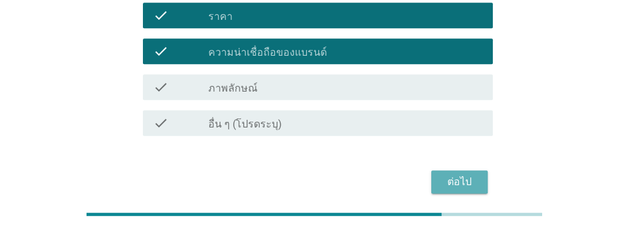
click at [457, 189] on button "ต่อไป" at bounding box center [459, 181] width 56 height 23
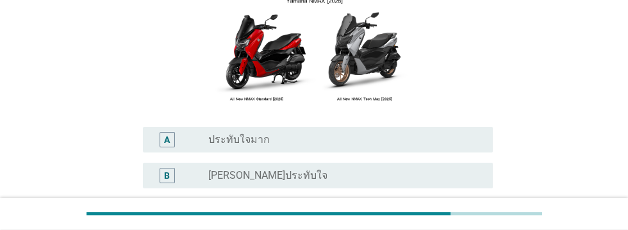
scroll to position [188, 0]
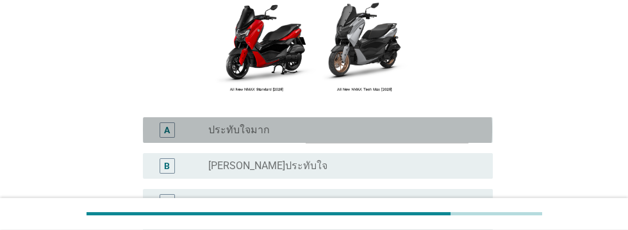
click at [287, 136] on div "radio_button_unchecked ประทับใจมาก" at bounding box center [340, 130] width 264 height 13
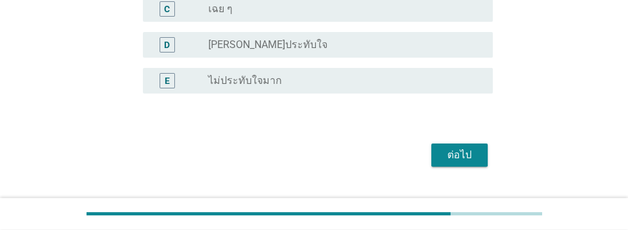
scroll to position [381, 0]
click at [455, 162] on div "ต่อไป" at bounding box center [459, 154] width 36 height 15
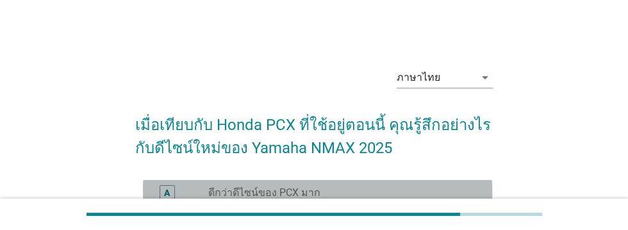
click at [172, 191] on div "A" at bounding box center [166, 192] width 15 height 15
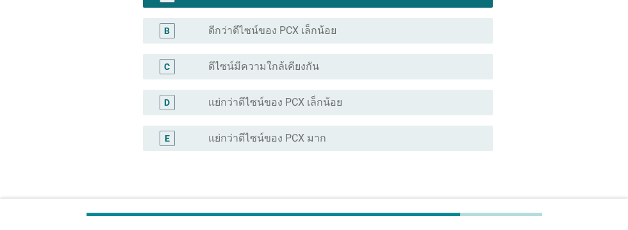
scroll to position [229, 0]
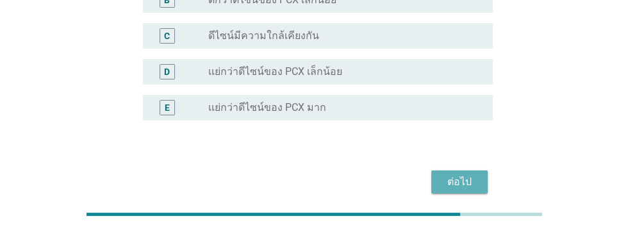
click at [462, 179] on div "ต่อไป" at bounding box center [459, 181] width 36 height 15
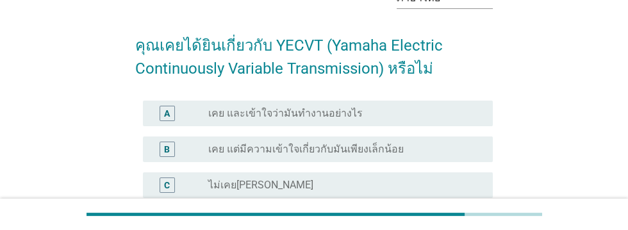
scroll to position [80, 0]
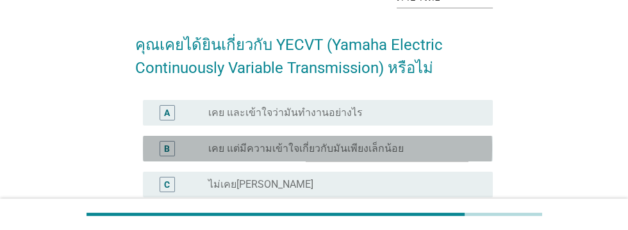
click at [164, 157] on div "B radio_button_unchecked เคย แต่มีความเข้าใจเกี่ยวกับมันเพียงเล็กน้อย" at bounding box center [317, 149] width 349 height 26
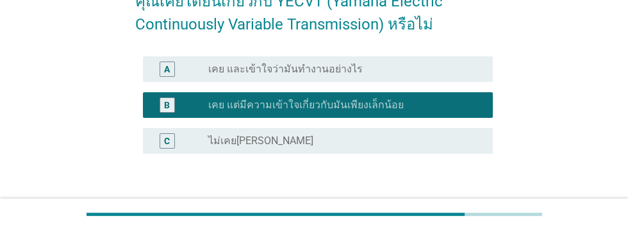
scroll to position [149, 0]
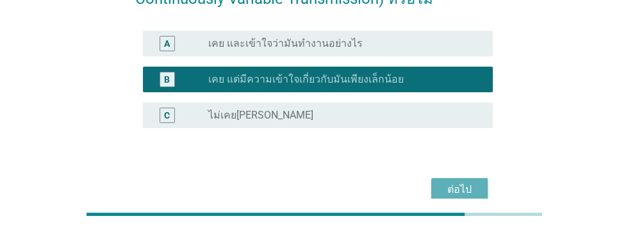
click at [462, 190] on div "ต่อไป" at bounding box center [459, 189] width 36 height 15
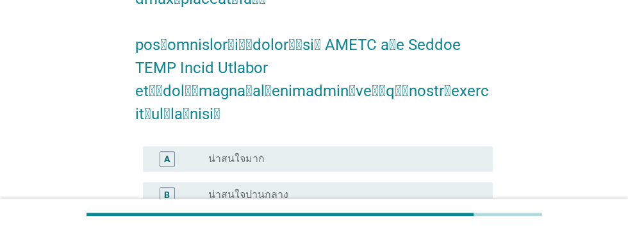
scroll to position [686, 0]
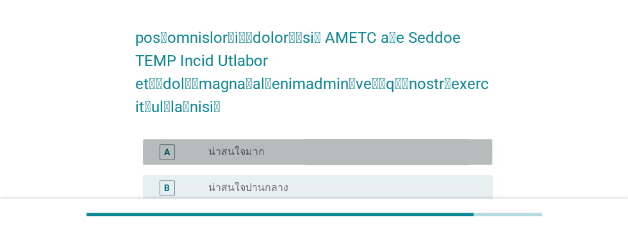
click at [156, 144] on div "A" at bounding box center [167, 151] width 28 height 15
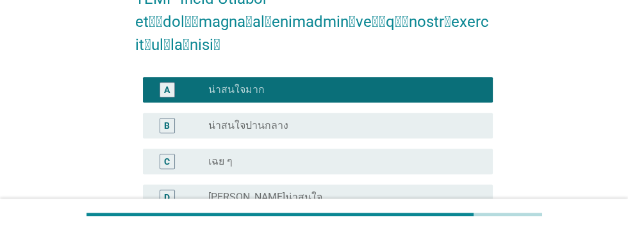
scroll to position [758, 0]
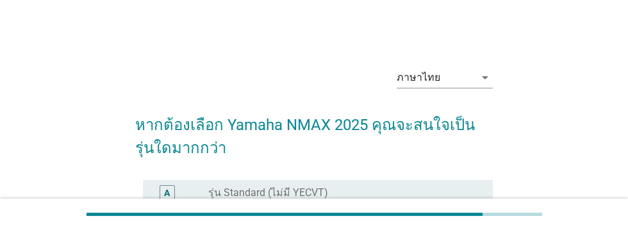
click at [166, 228] on div "B" at bounding box center [167, 228] width 6 height 13
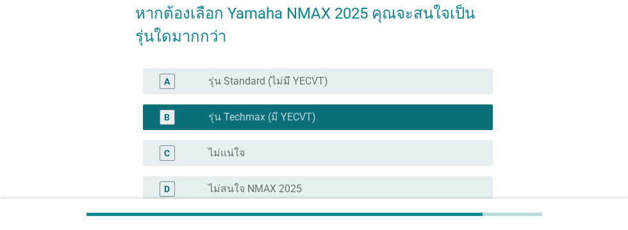
scroll to position [193, 0]
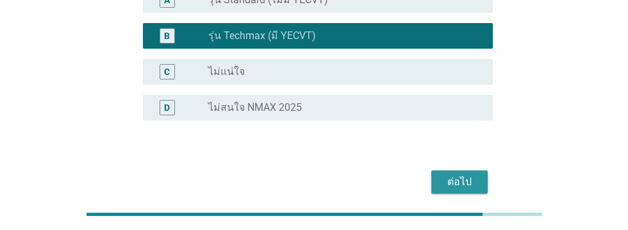
click at [462, 179] on div "ต่อไป" at bounding box center [459, 181] width 36 height 15
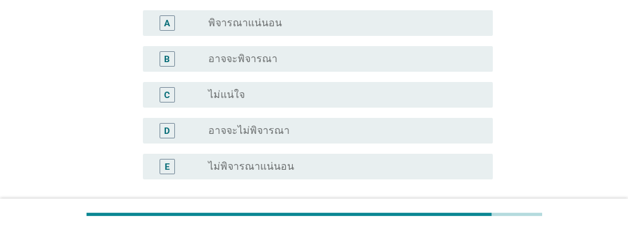
scroll to position [0, 0]
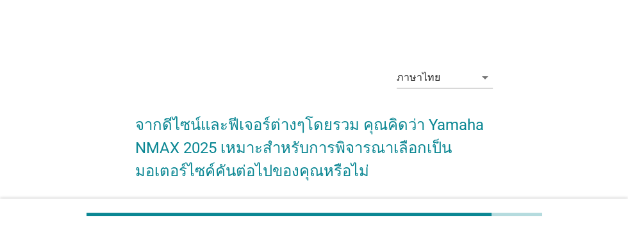
click at [160, 215] on div "A" at bounding box center [166, 215] width 15 height 15
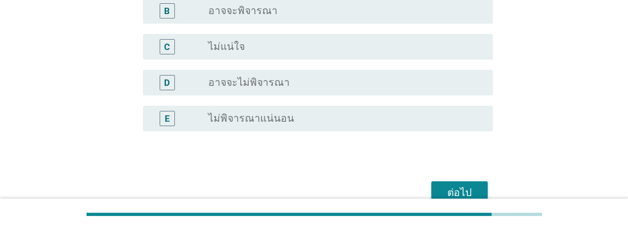
scroll to position [251, 0]
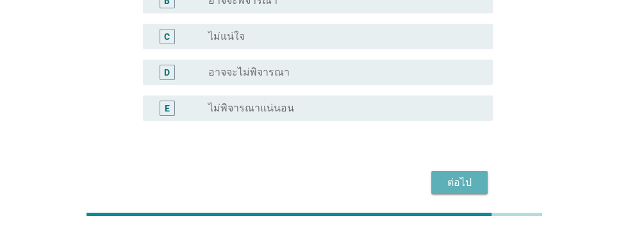
click at [463, 179] on div "ต่อไป" at bounding box center [459, 182] width 36 height 15
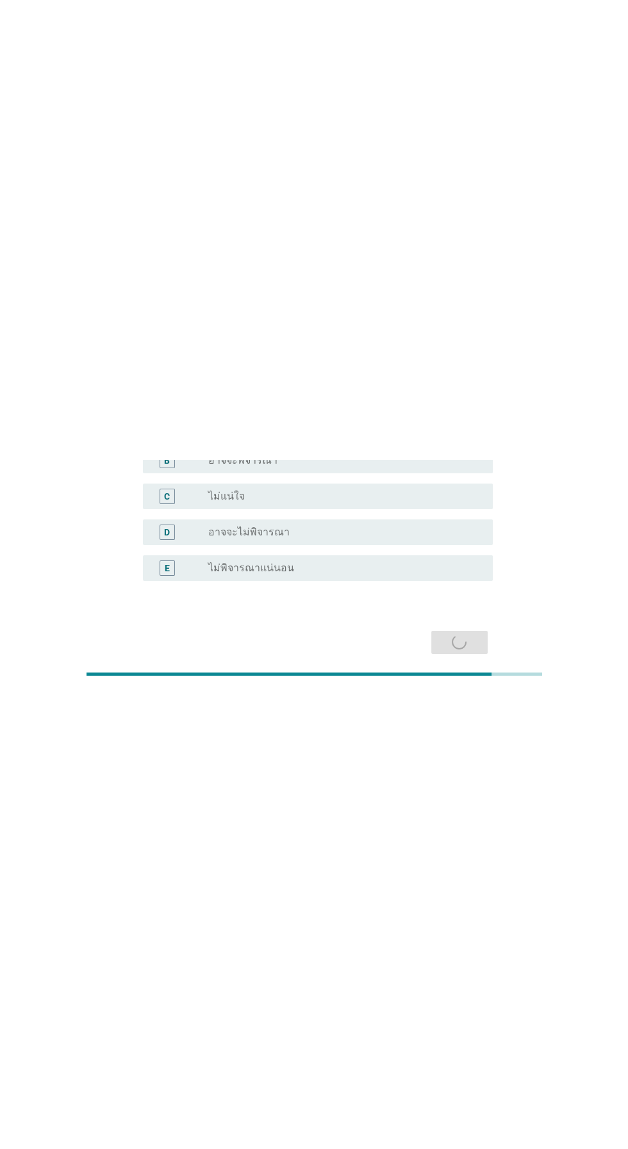
scroll to position [0, 0]
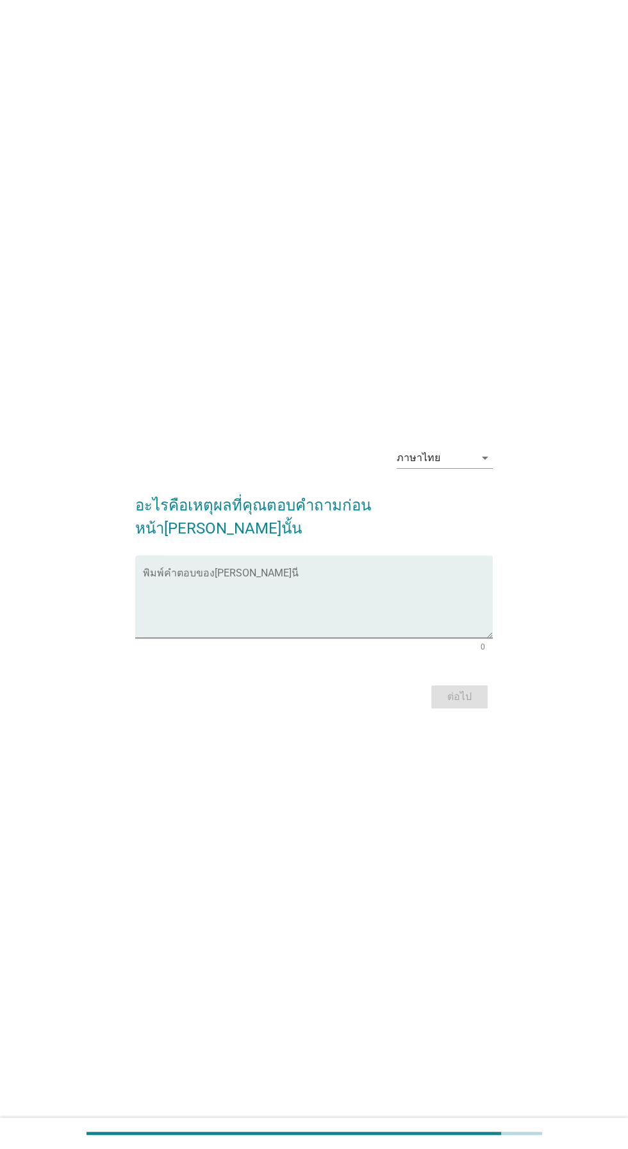
click at [196, 618] on textarea "พิมพ์คำตอบของคุณ ที่นี่" at bounding box center [317, 604] width 349 height 67
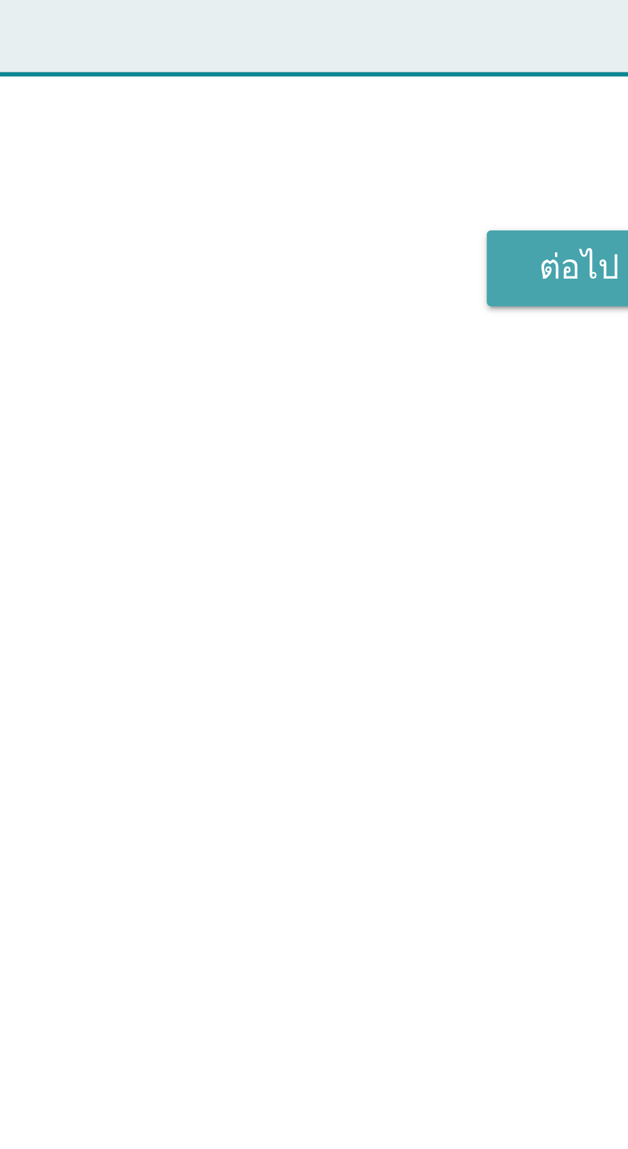
type textarea "ความคุ้มค่า/ความปลอดภัย"
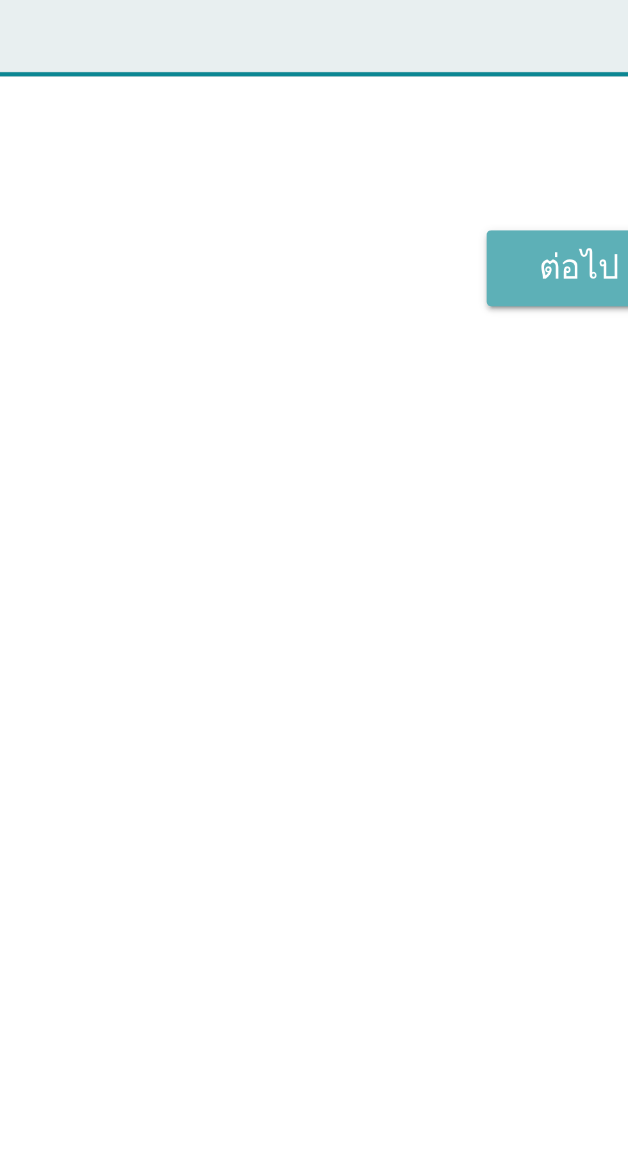
click at [448, 704] on div "ต่อไป" at bounding box center [459, 696] width 36 height 15
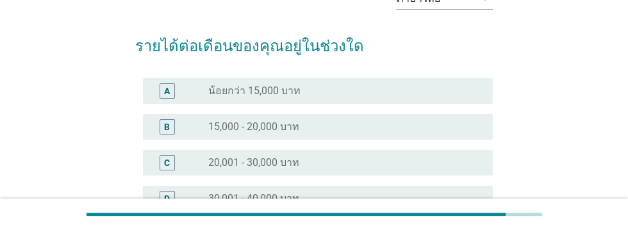
scroll to position [90, 0]
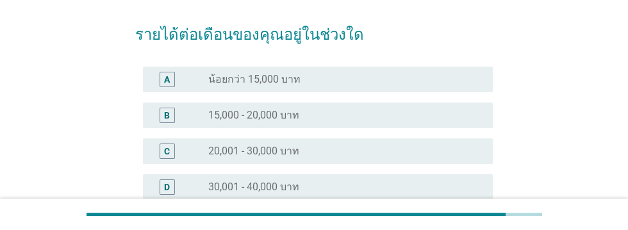
click at [407, 154] on div "radio_button_unchecked 20,001 - 30,000 บาท" at bounding box center [340, 151] width 264 height 13
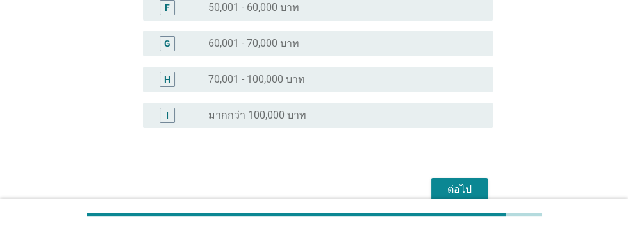
scroll to position [348, 0]
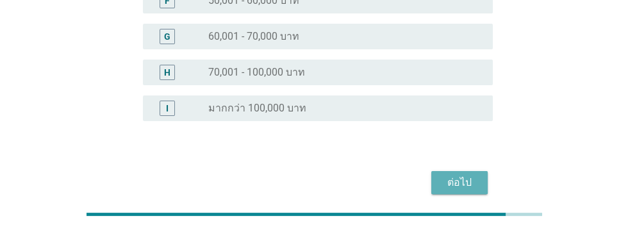
click at [468, 183] on div "ต่อไป" at bounding box center [459, 182] width 36 height 15
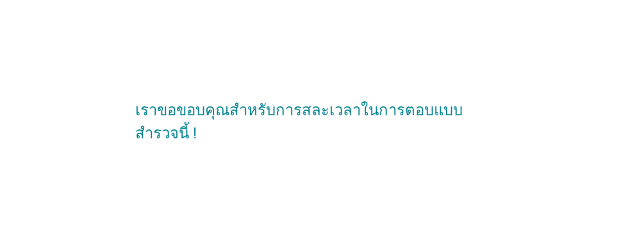
scroll to position [0, 0]
